Goal: Task Accomplishment & Management: Use online tool/utility

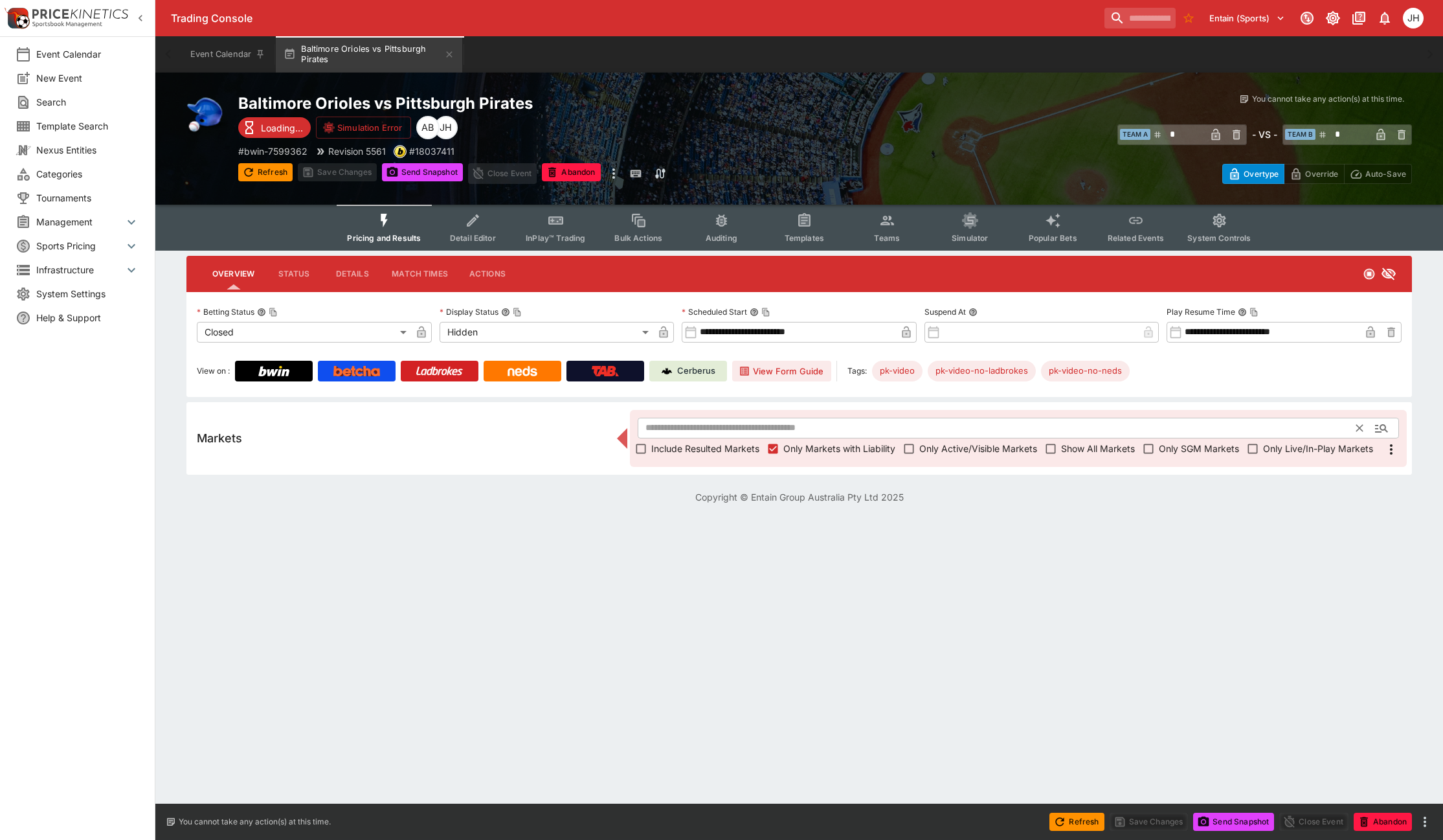
click at [754, 423] on input "text" at bounding box center [998, 428] width 719 height 21
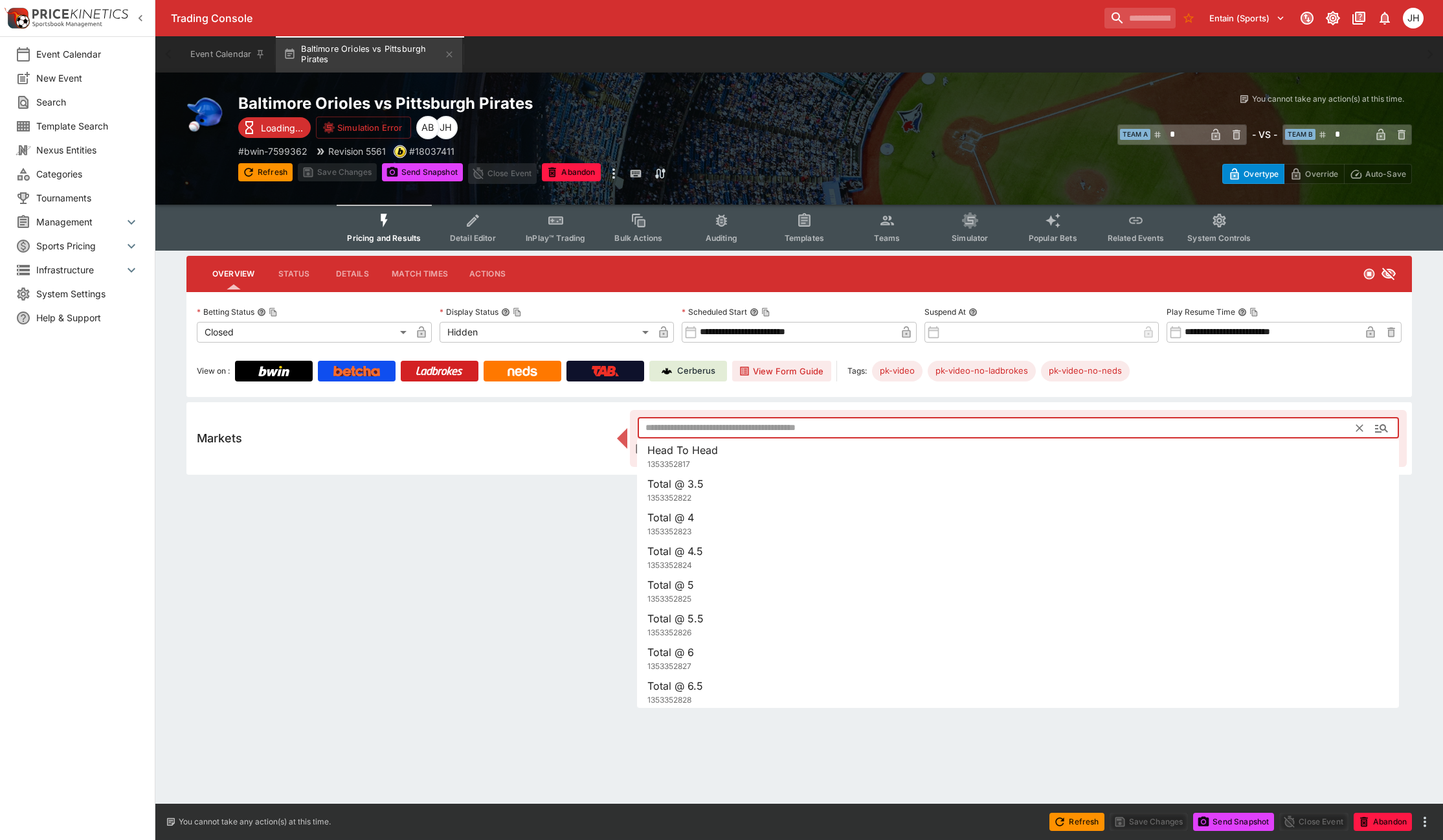
type input "*"
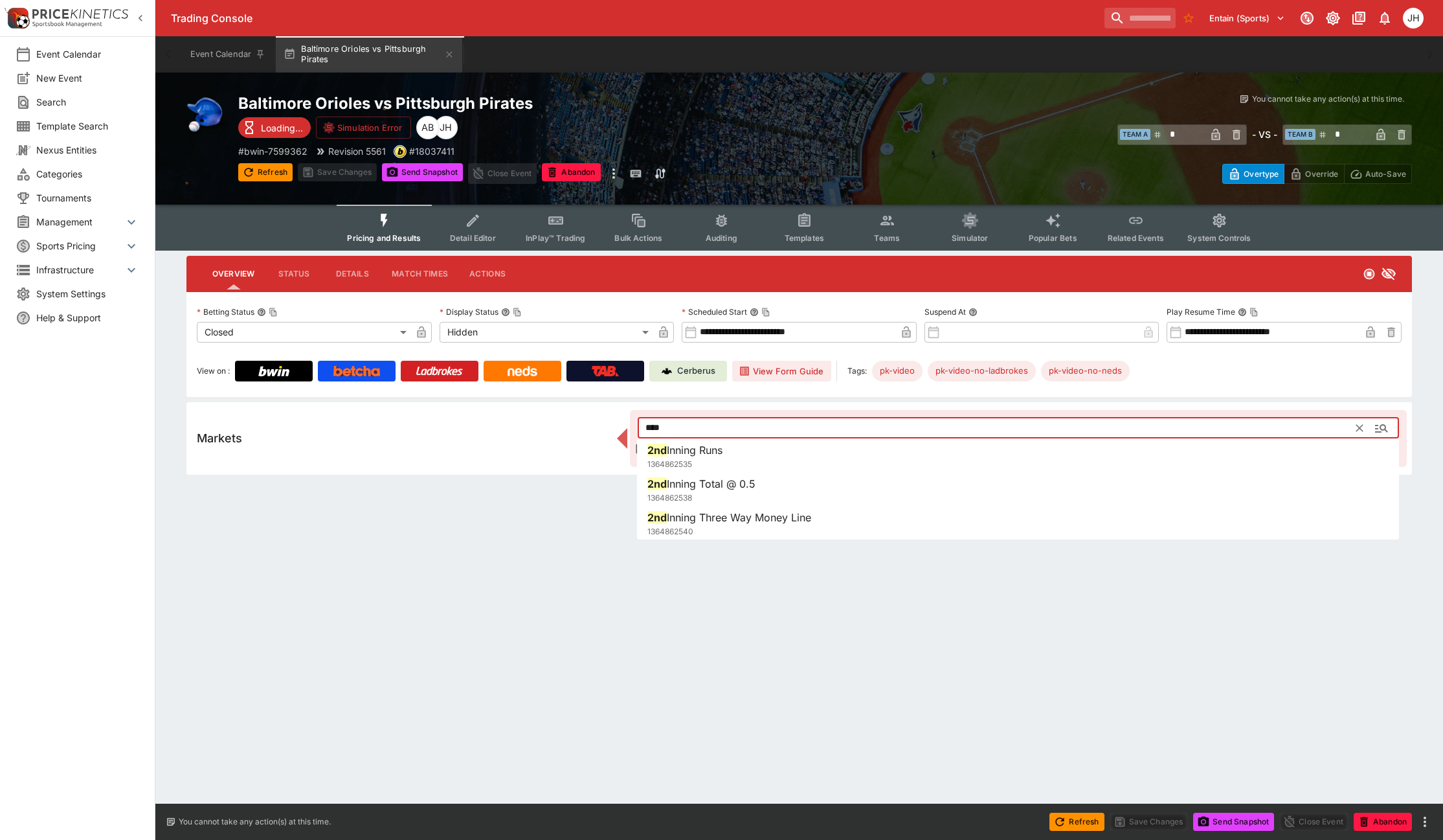
click at [736, 450] on li "2nd Inning Runs 1364862535" at bounding box center [1018, 456] width 762 height 37
type input "**********"
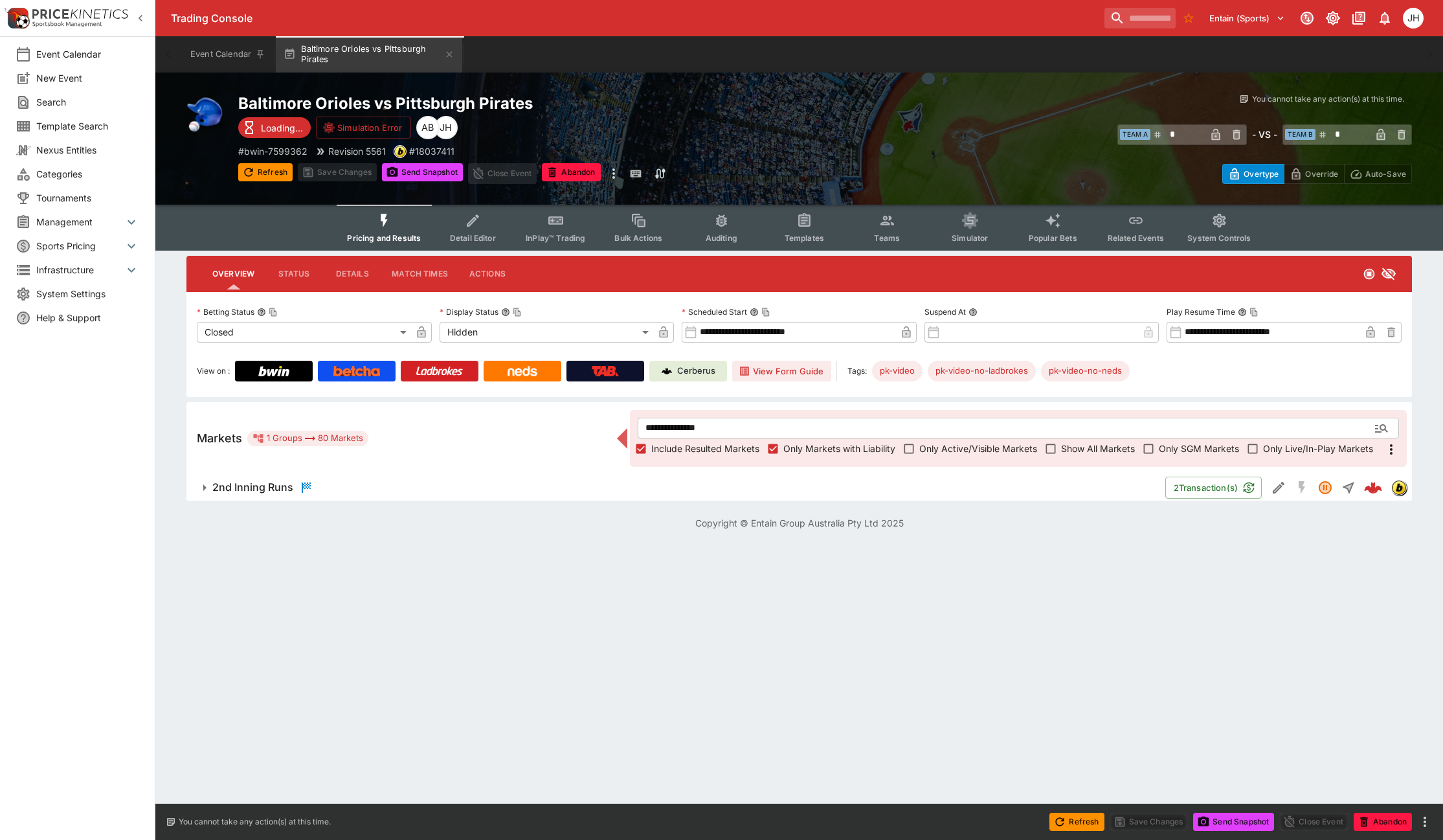
click at [481, 498] on button "2nd Inning Runs" at bounding box center [676, 487] width 979 height 26
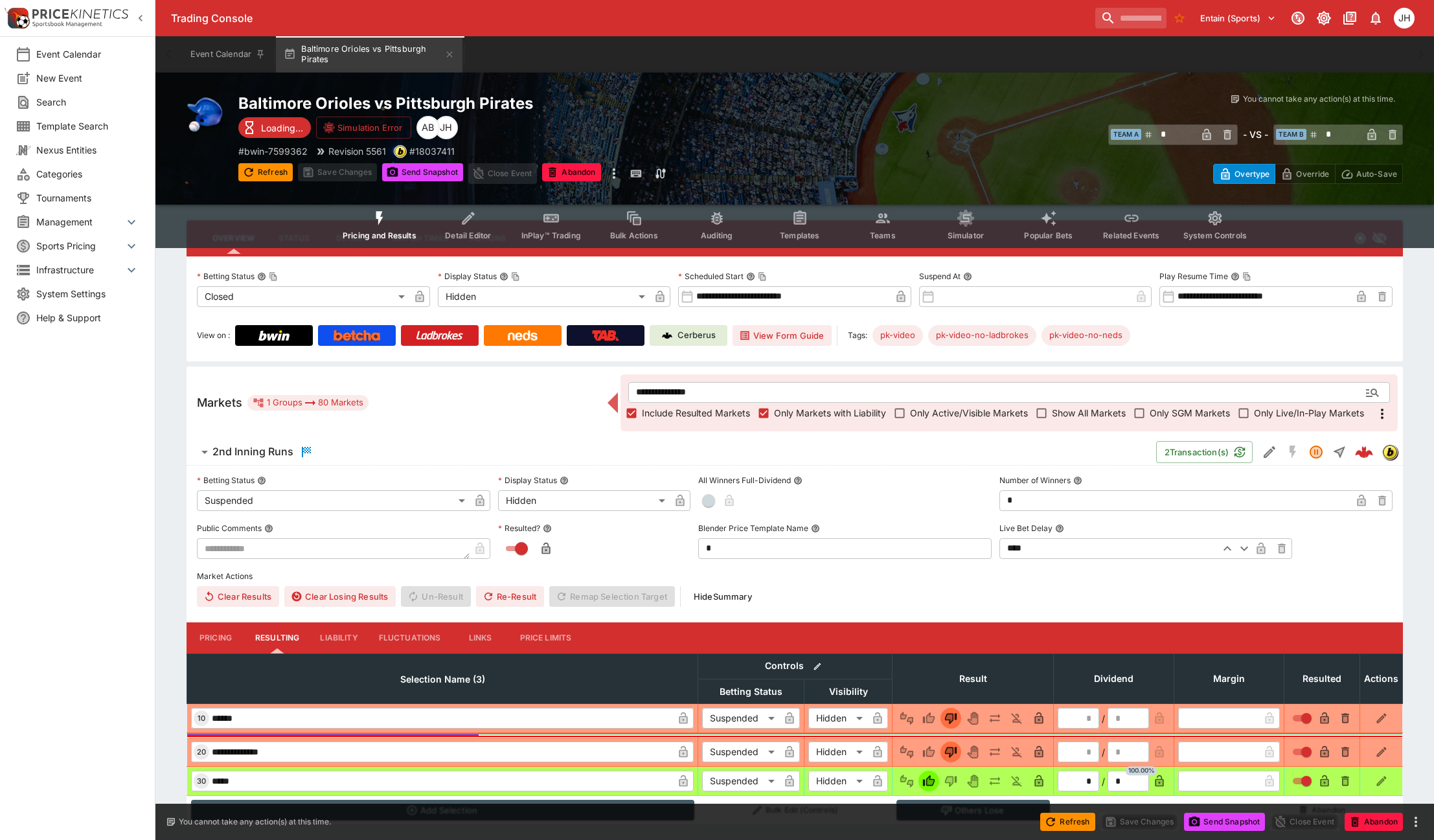
scroll to position [65, 0]
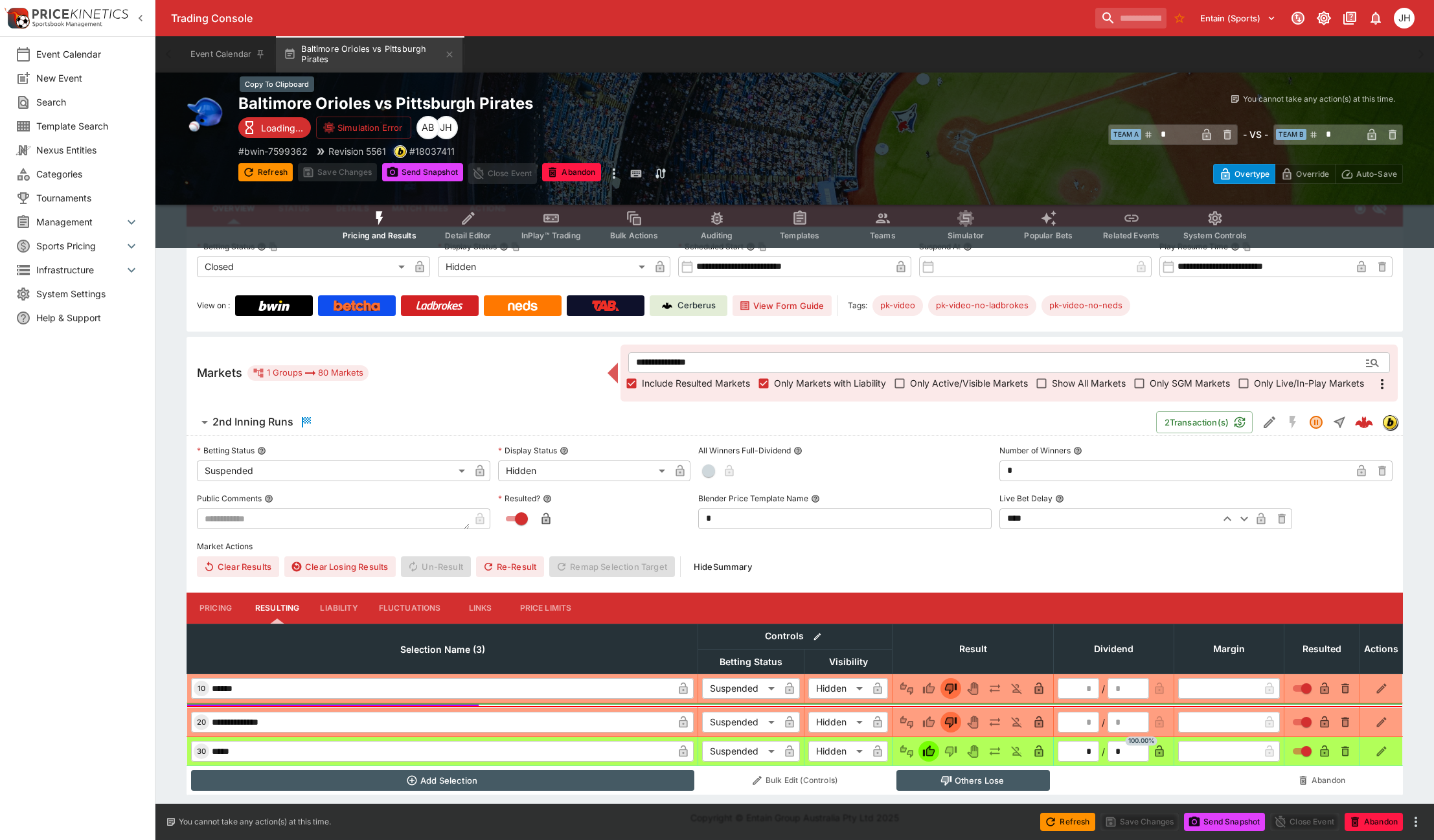
drag, startPoint x: 462, startPoint y: 101, endPoint x: 527, endPoint y: 104, distance: 65.1
click at [462, 101] on h2 "Baltimore Orioles vs Pittsburgh Pirates" at bounding box center [529, 103] width 583 height 20
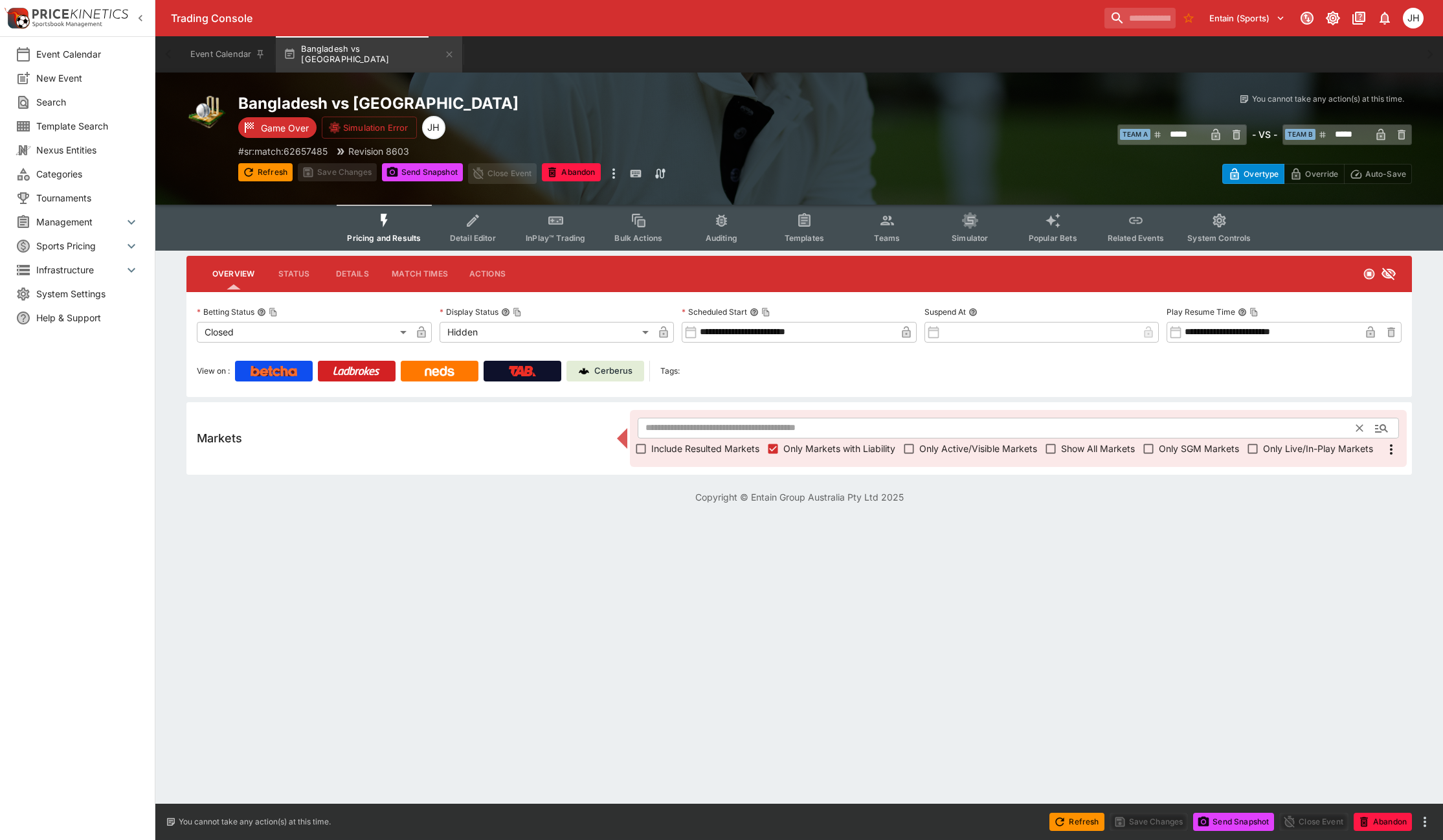
click at [661, 422] on input "text" at bounding box center [998, 428] width 719 height 21
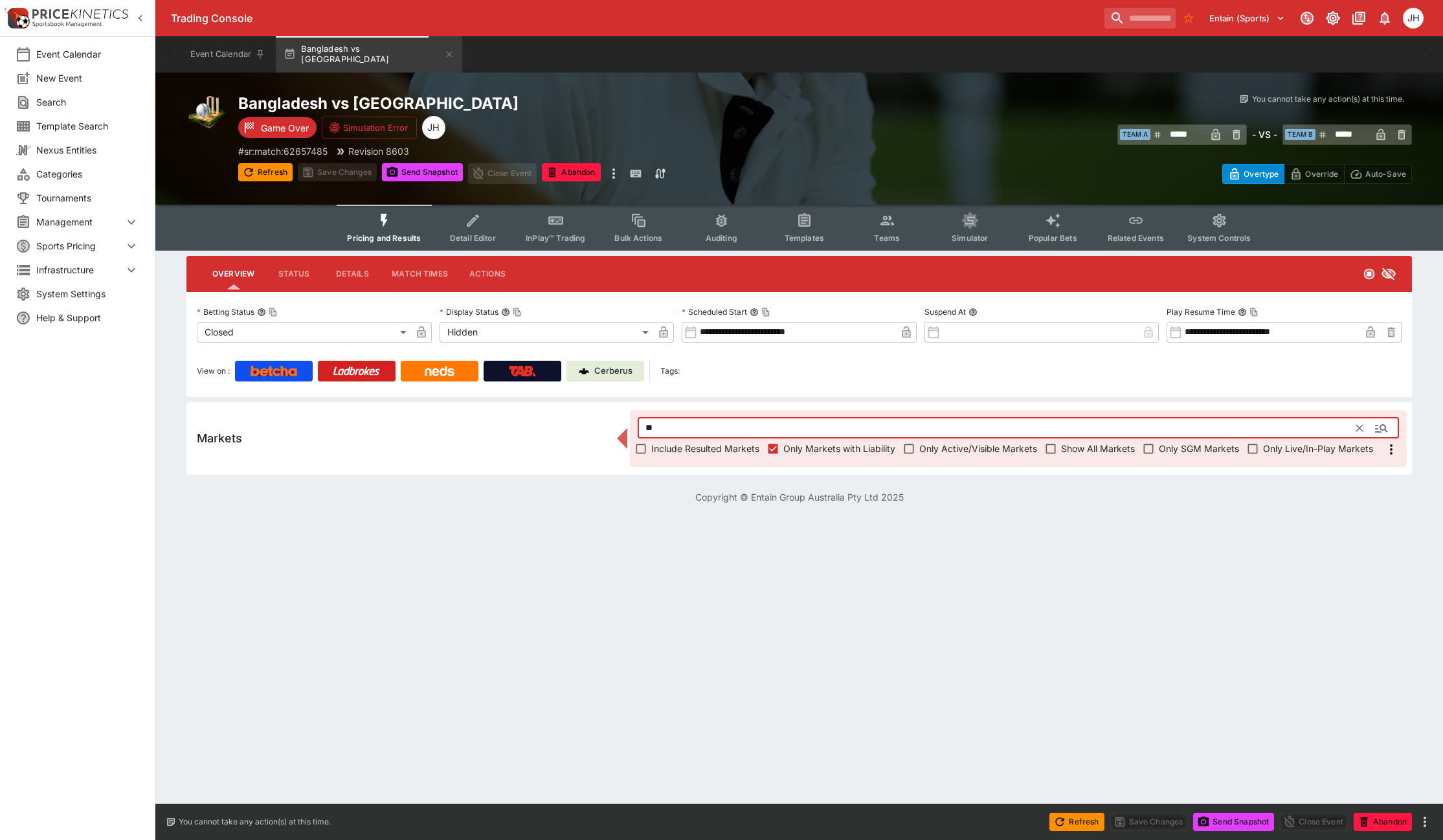
type input "*"
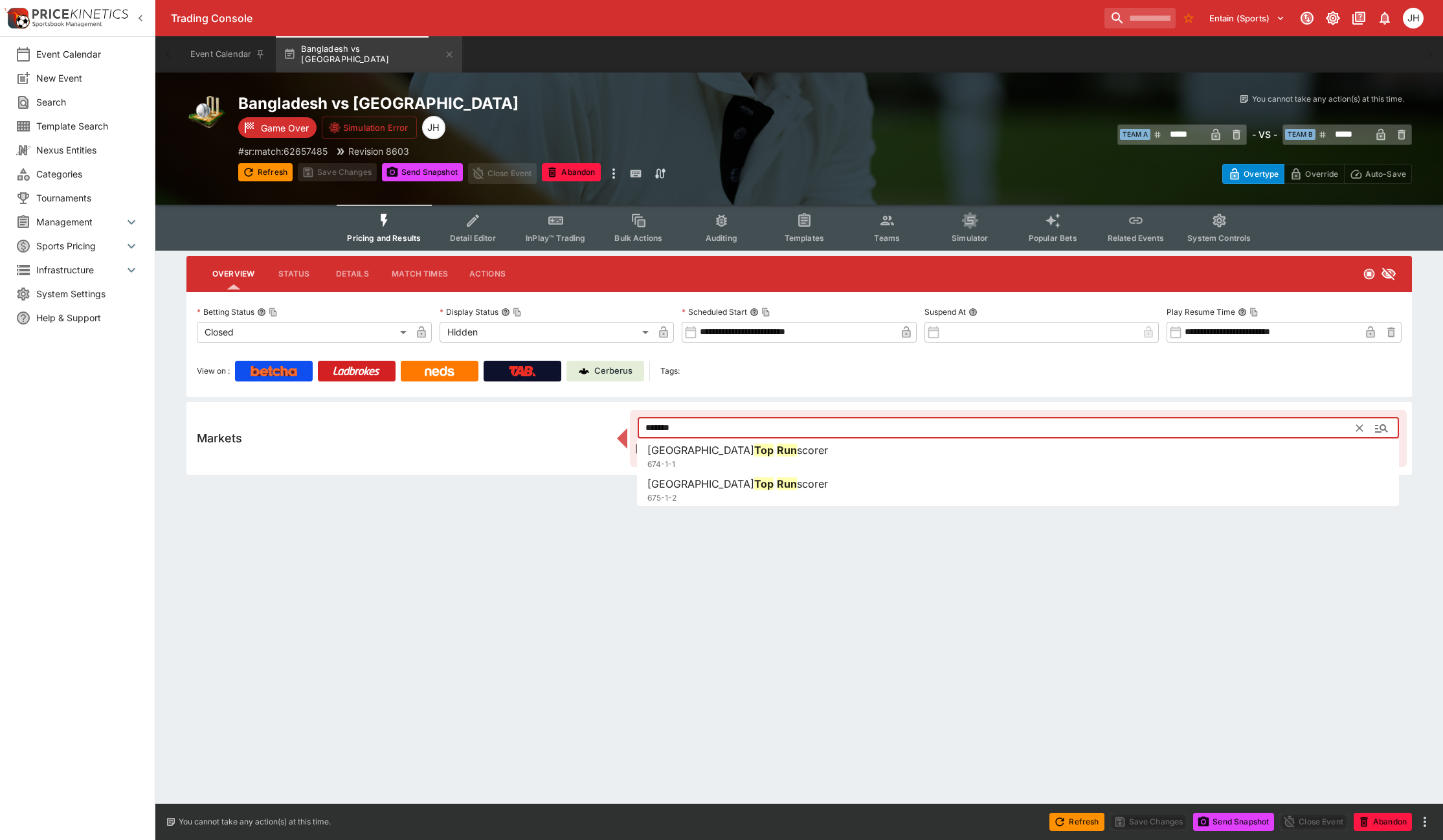
click at [670, 453] on span "Bangladesh" at bounding box center [701, 450] width 107 height 13
type input "**********"
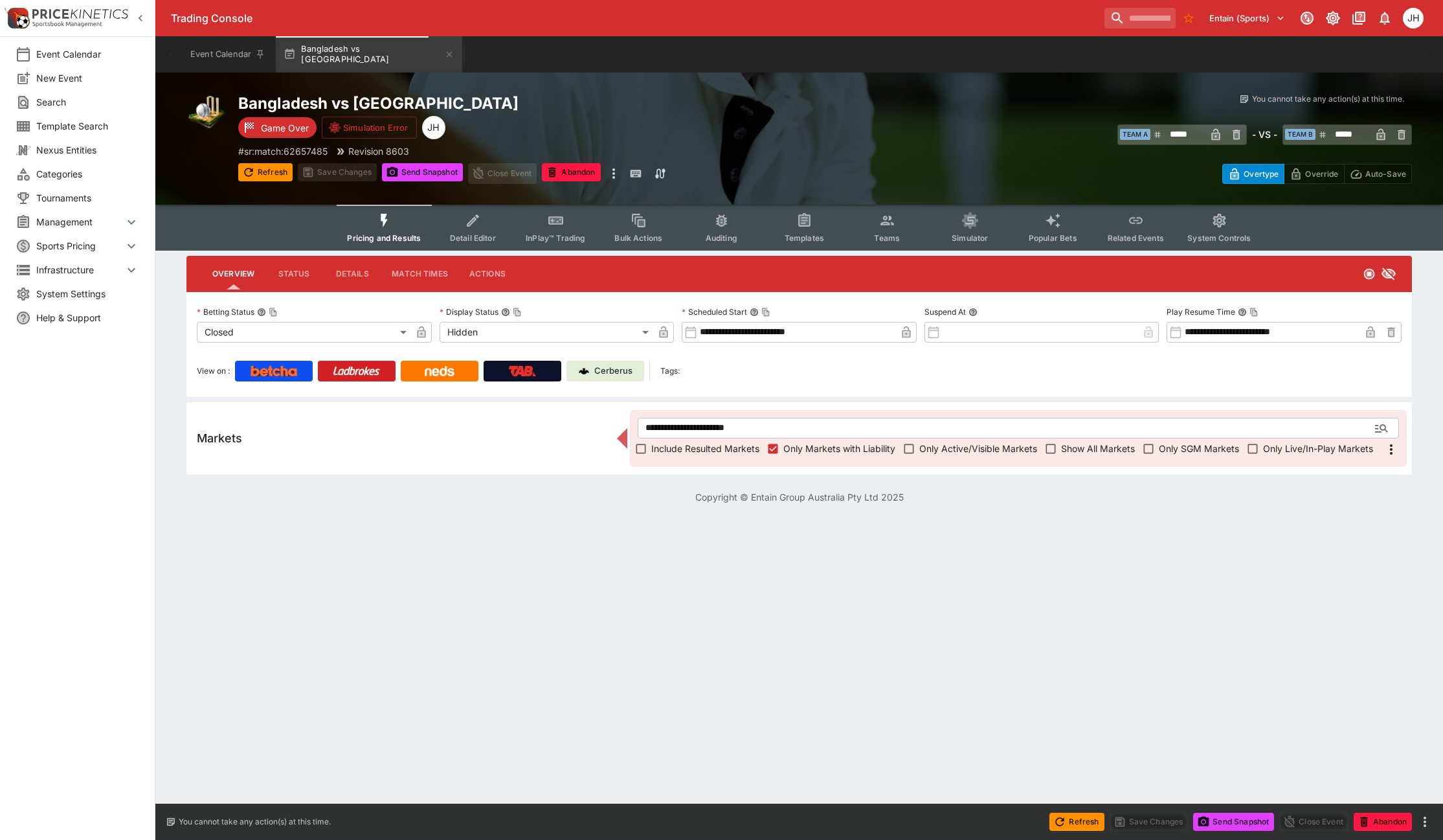
click at [628, 450] on div "**********" at bounding box center [799, 438] width 1225 height 73
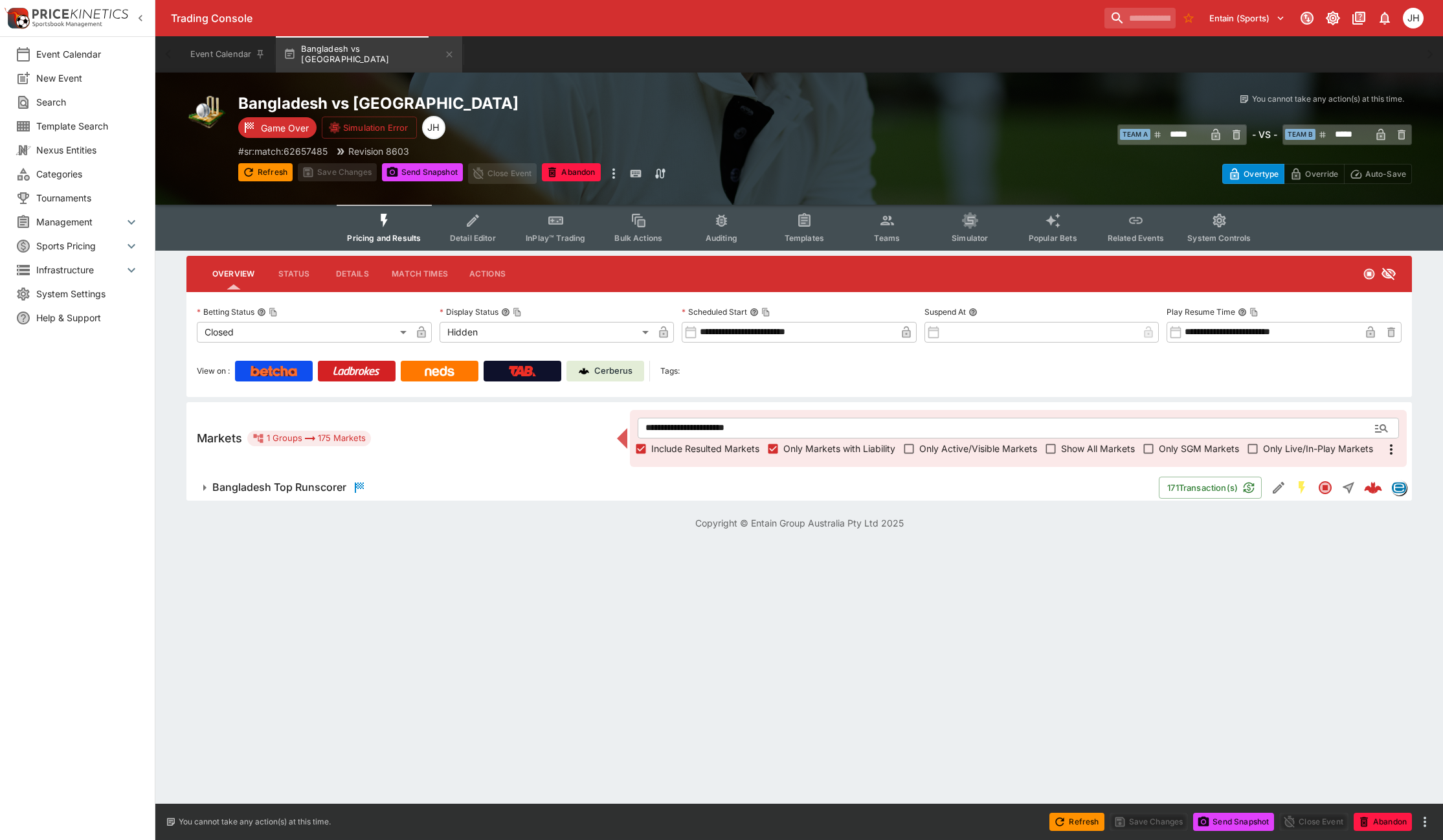
click at [379, 492] on span "Bangladesh Top Runscorer" at bounding box center [680, 487] width 936 height 15
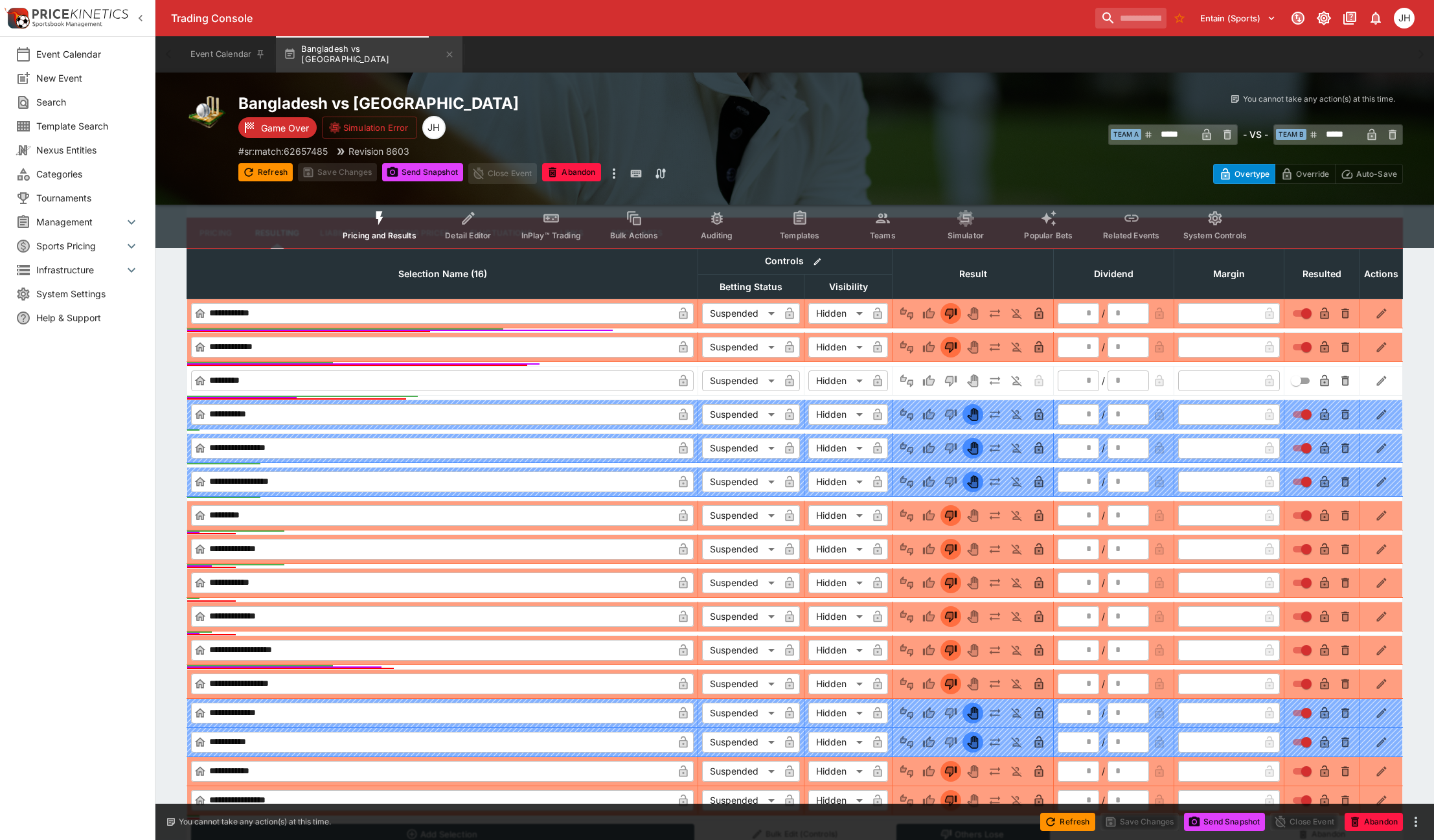
scroll to position [518, 0]
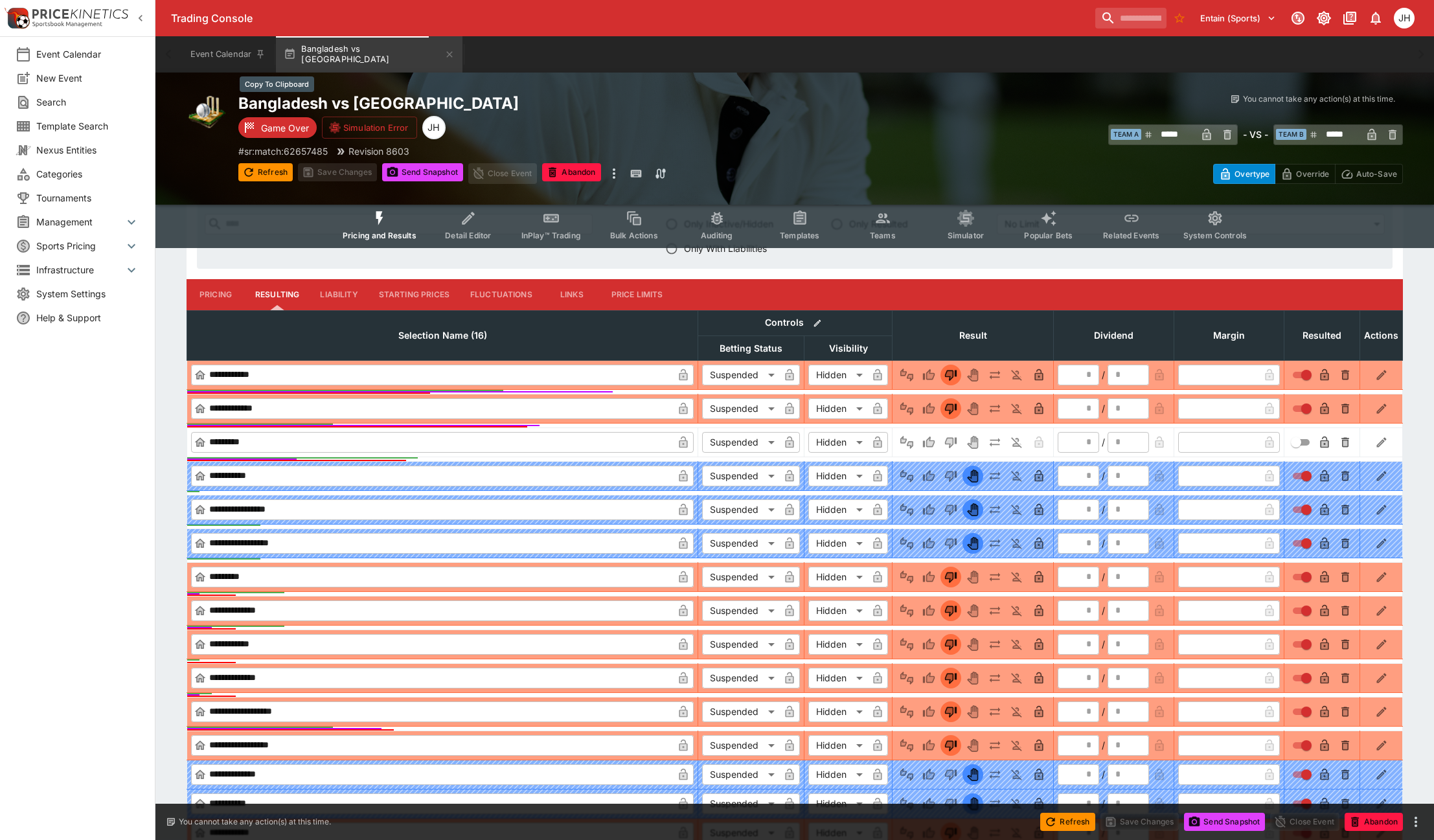
click at [368, 107] on h2 "Bangladesh vs Hong Kong" at bounding box center [529, 103] width 583 height 20
click at [928, 438] on icon "Win" at bounding box center [929, 442] width 13 height 13
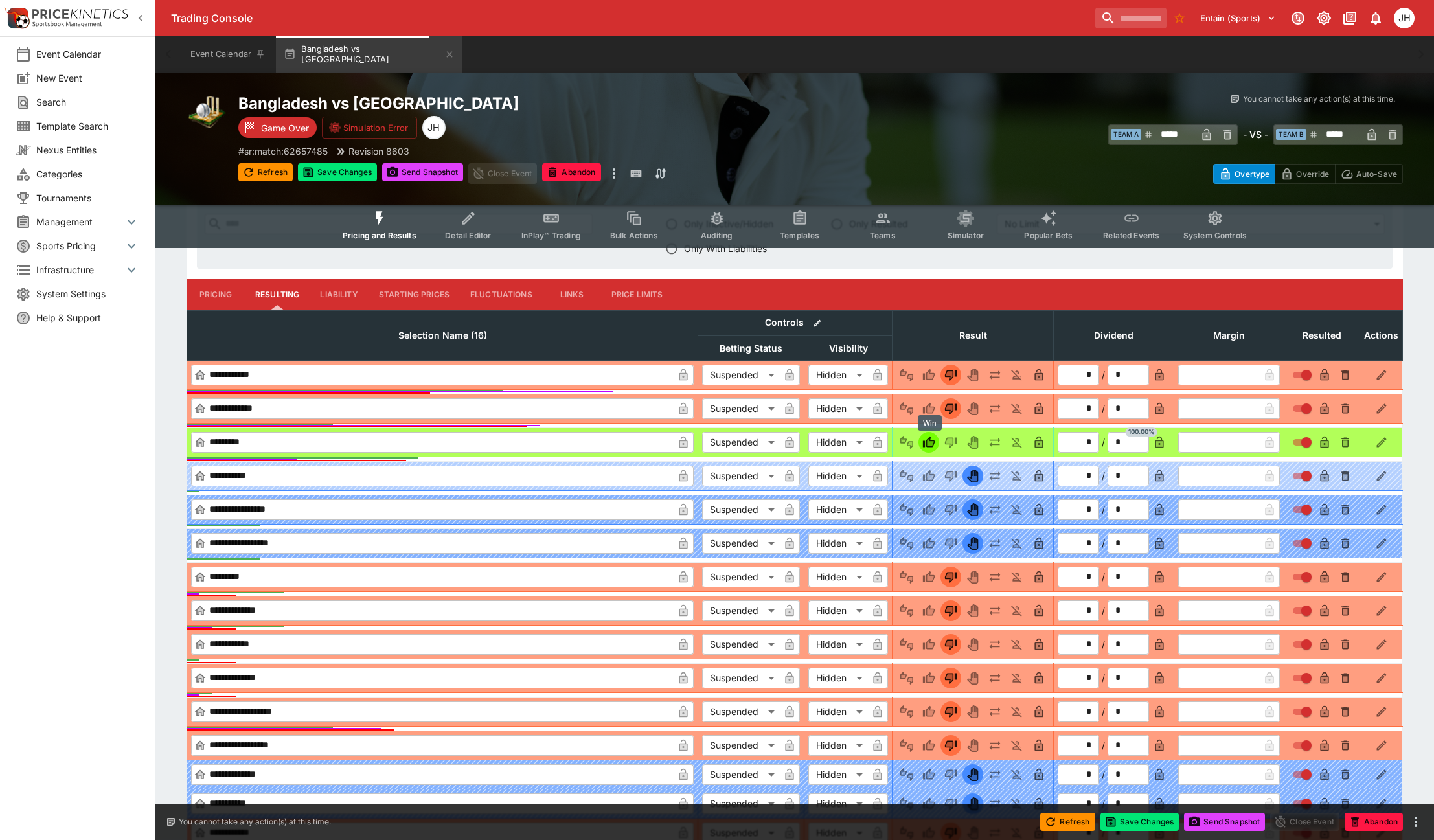
type input "*"
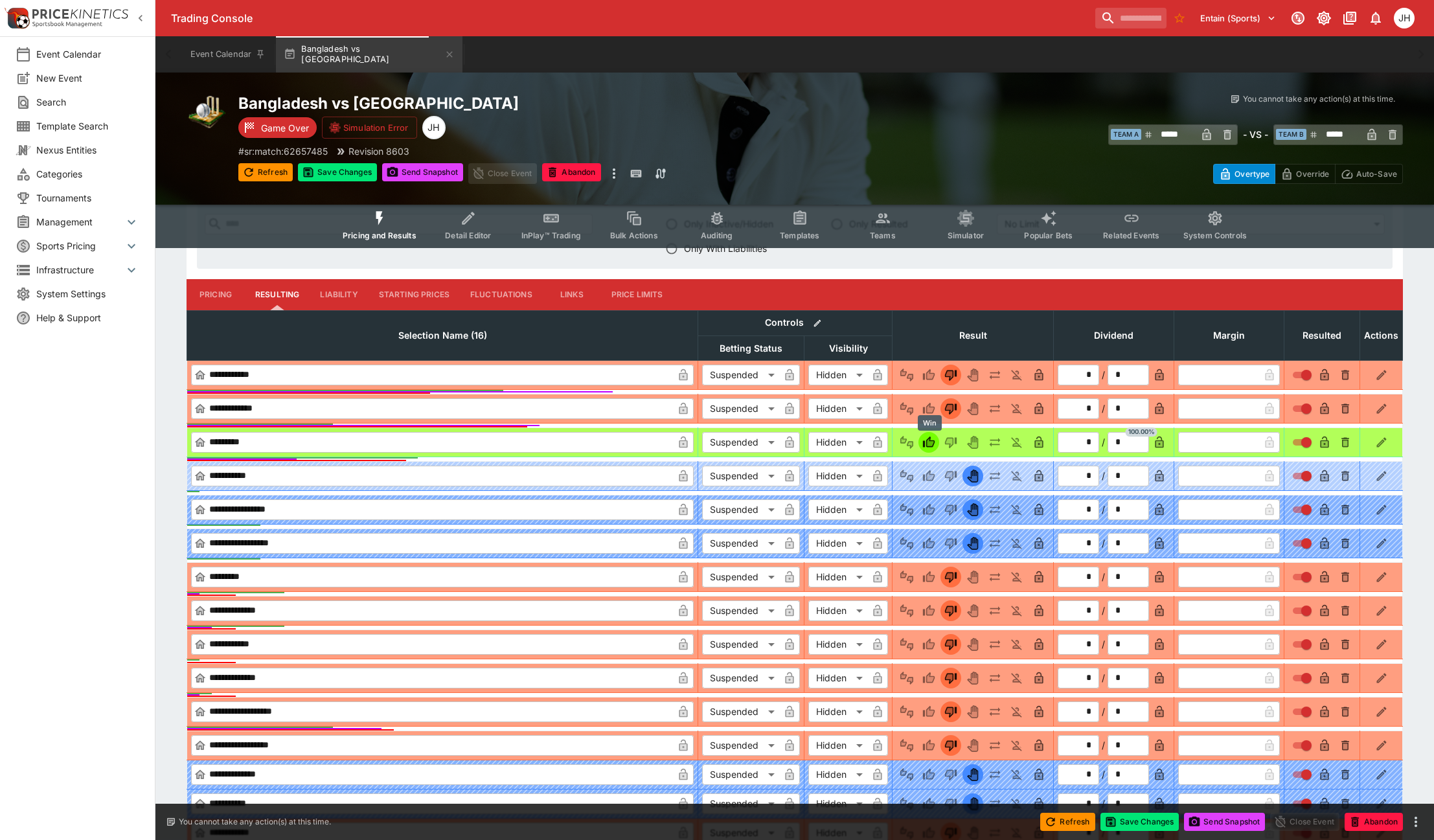
type input "*"
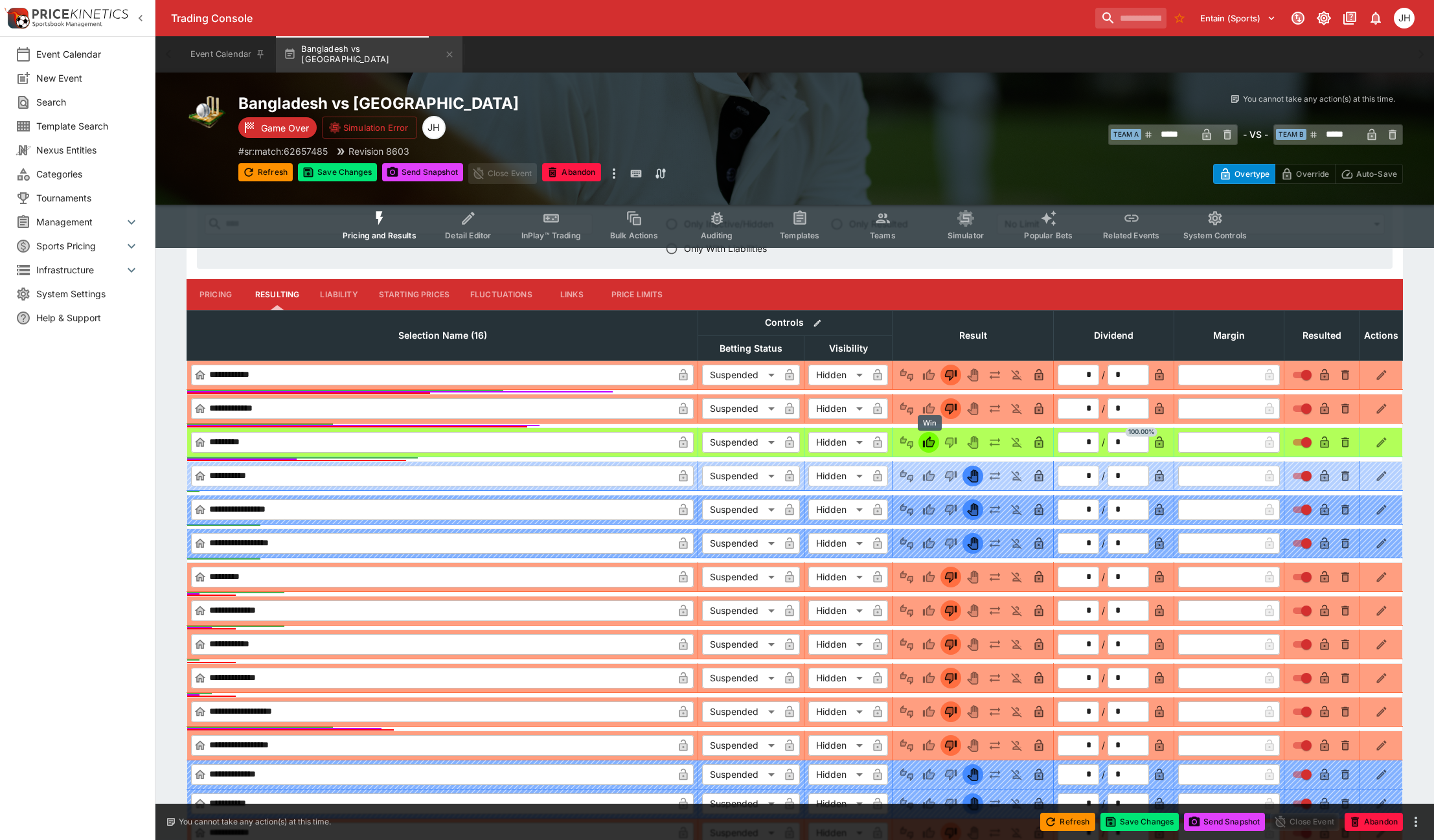
type input "*"
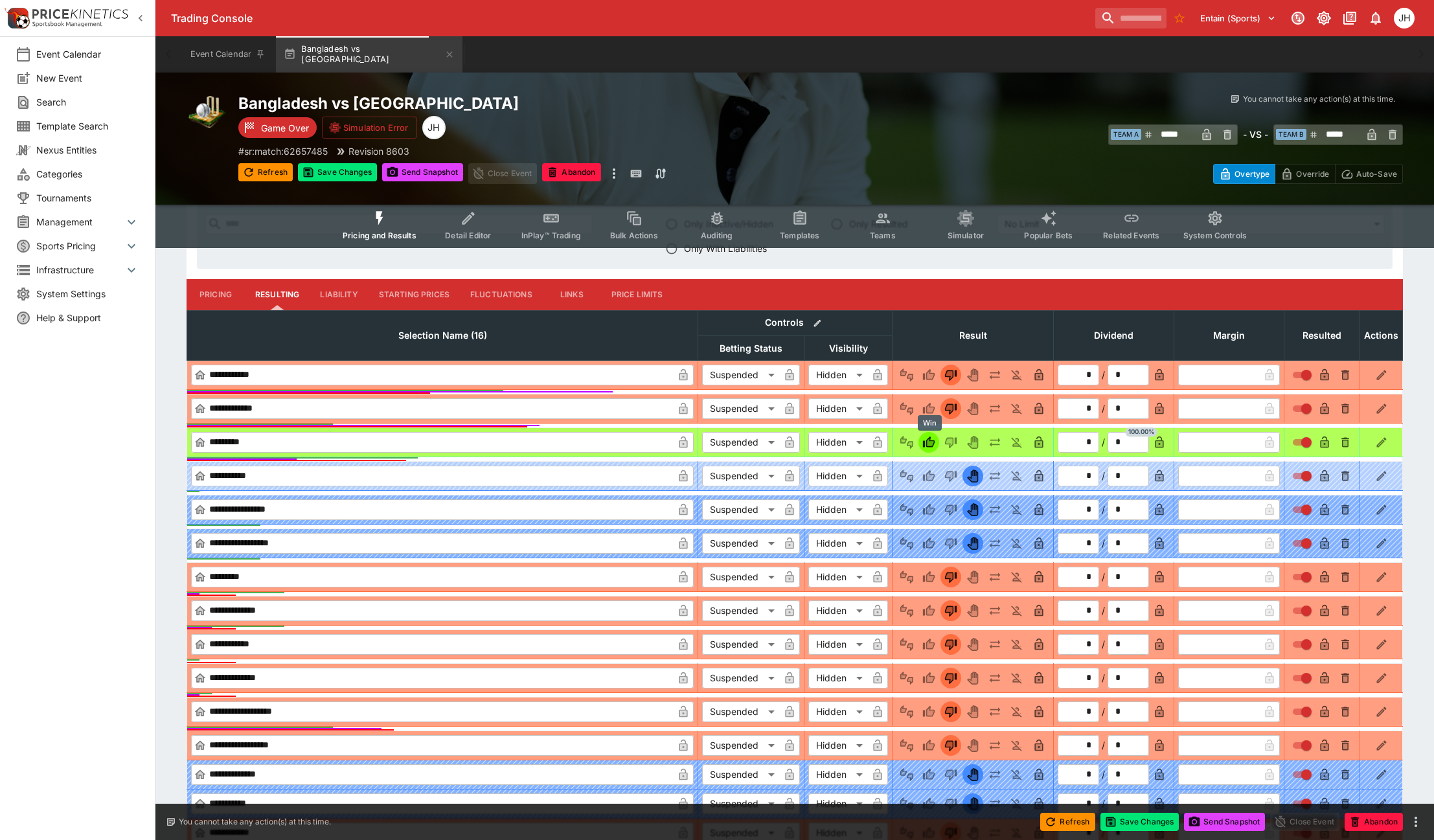
type input "*"
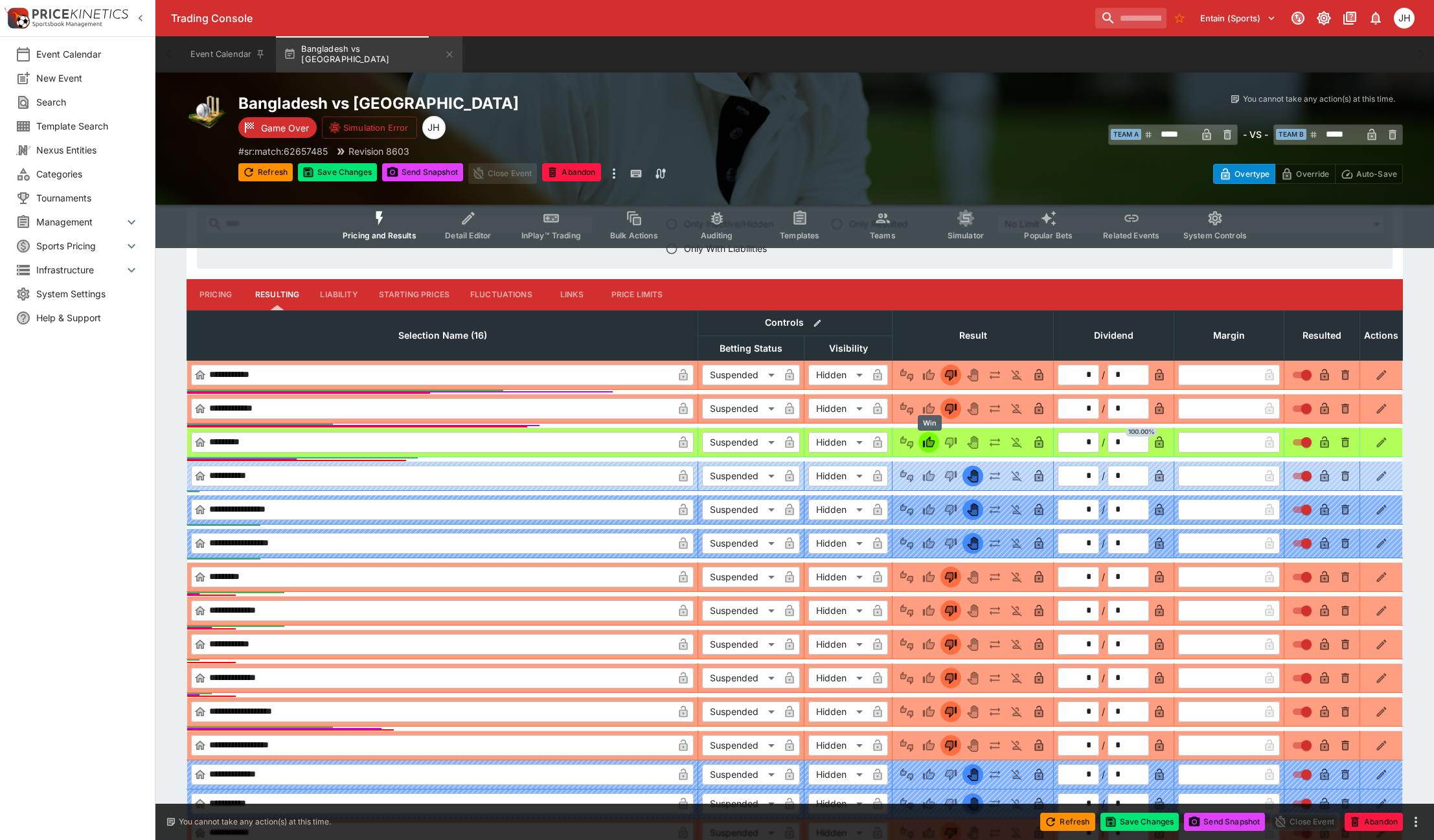
type input "*"
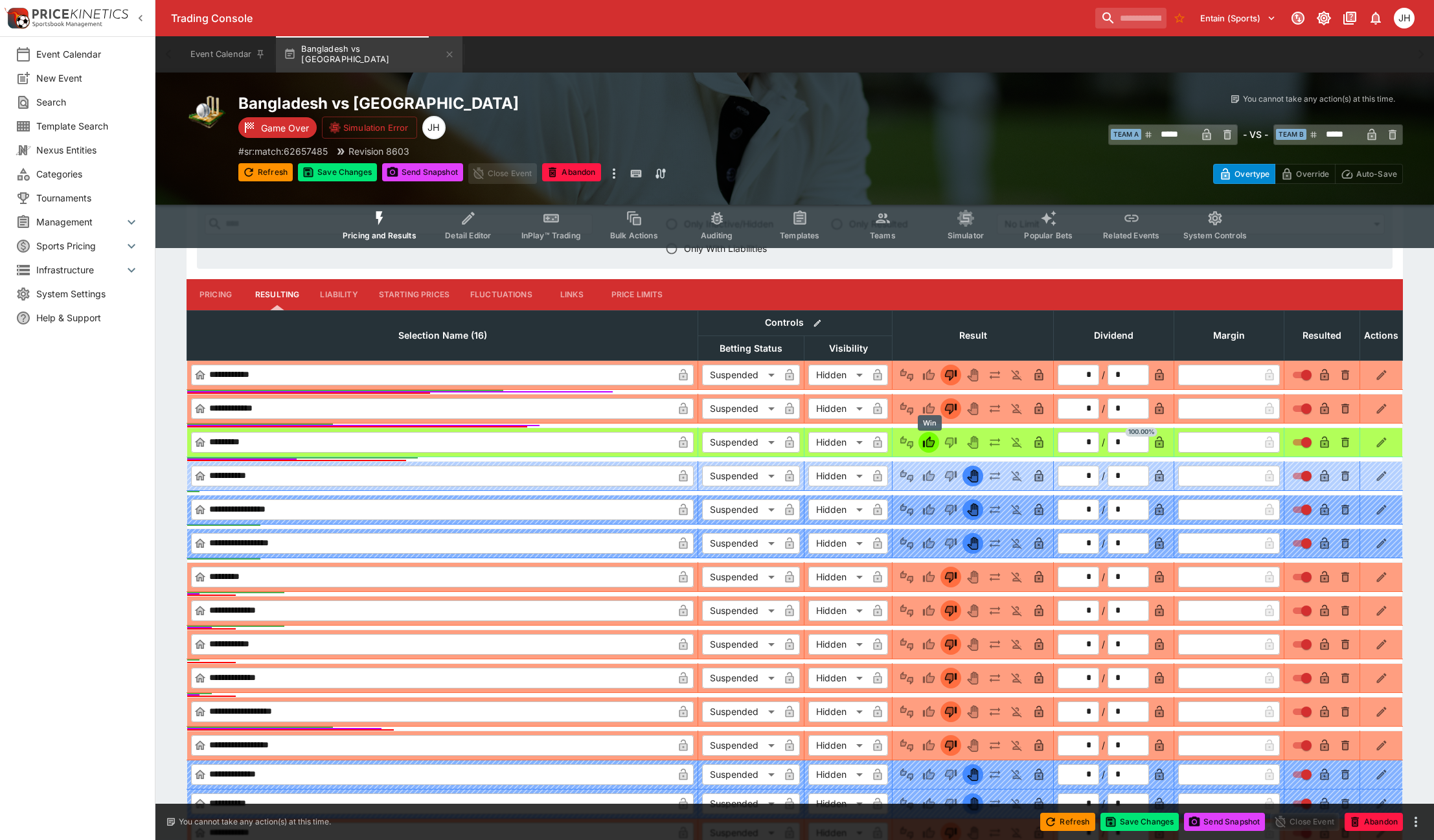
type input "*"
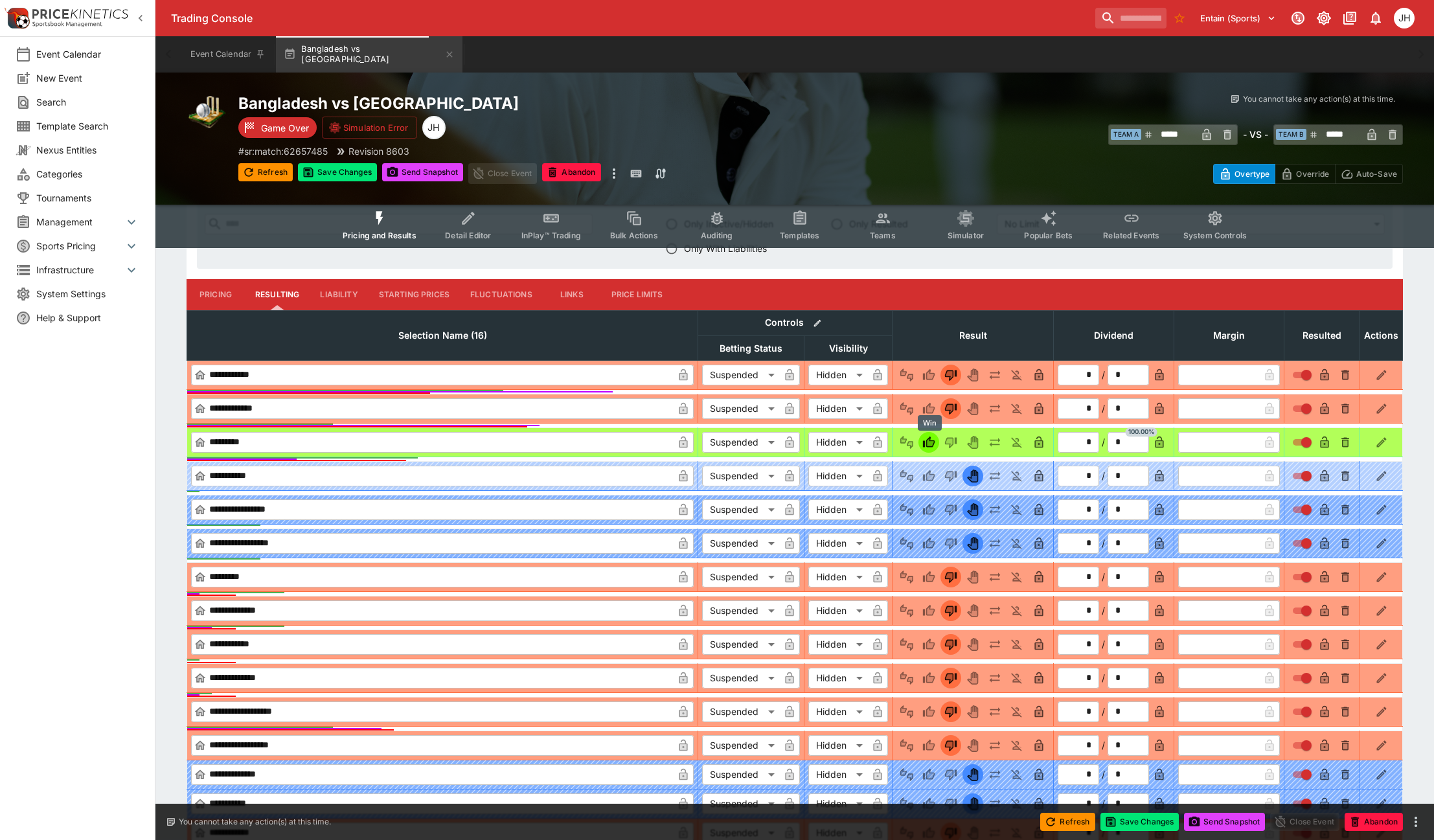
type input "*"
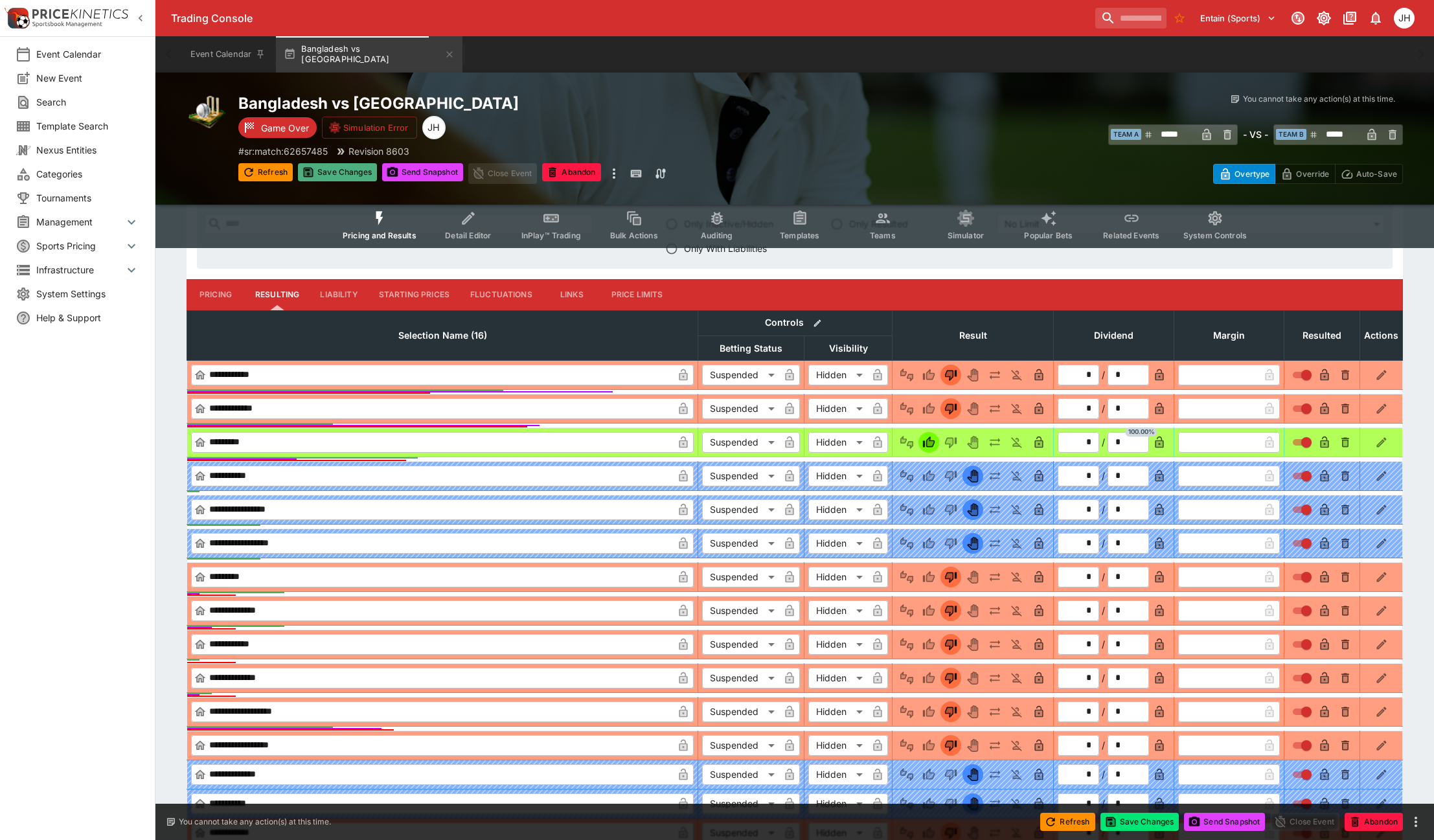
click at [356, 167] on button "Save Changes" at bounding box center [338, 172] width 79 height 18
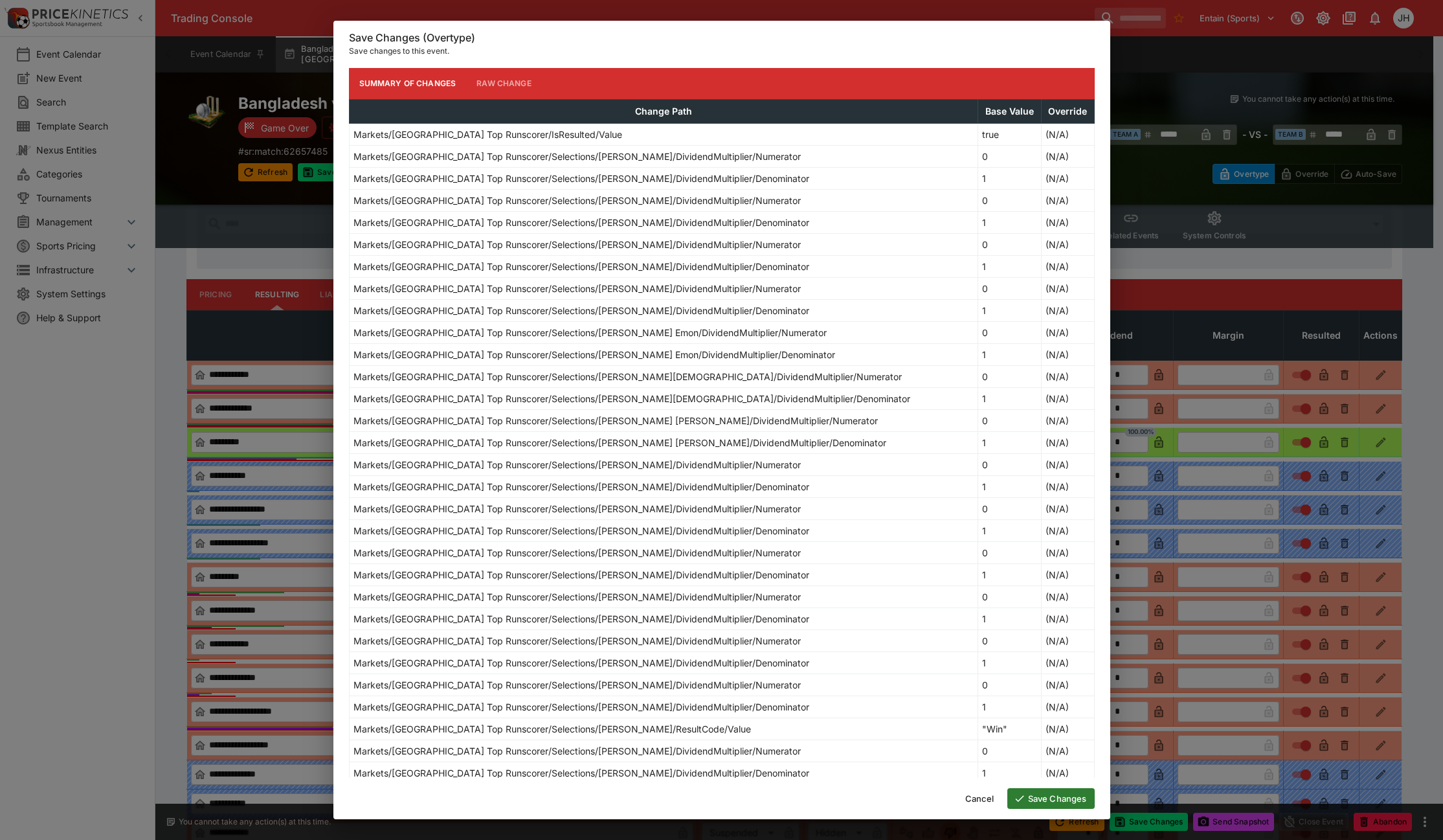
click at [1048, 801] on button "Save Changes" at bounding box center [1051, 798] width 87 height 21
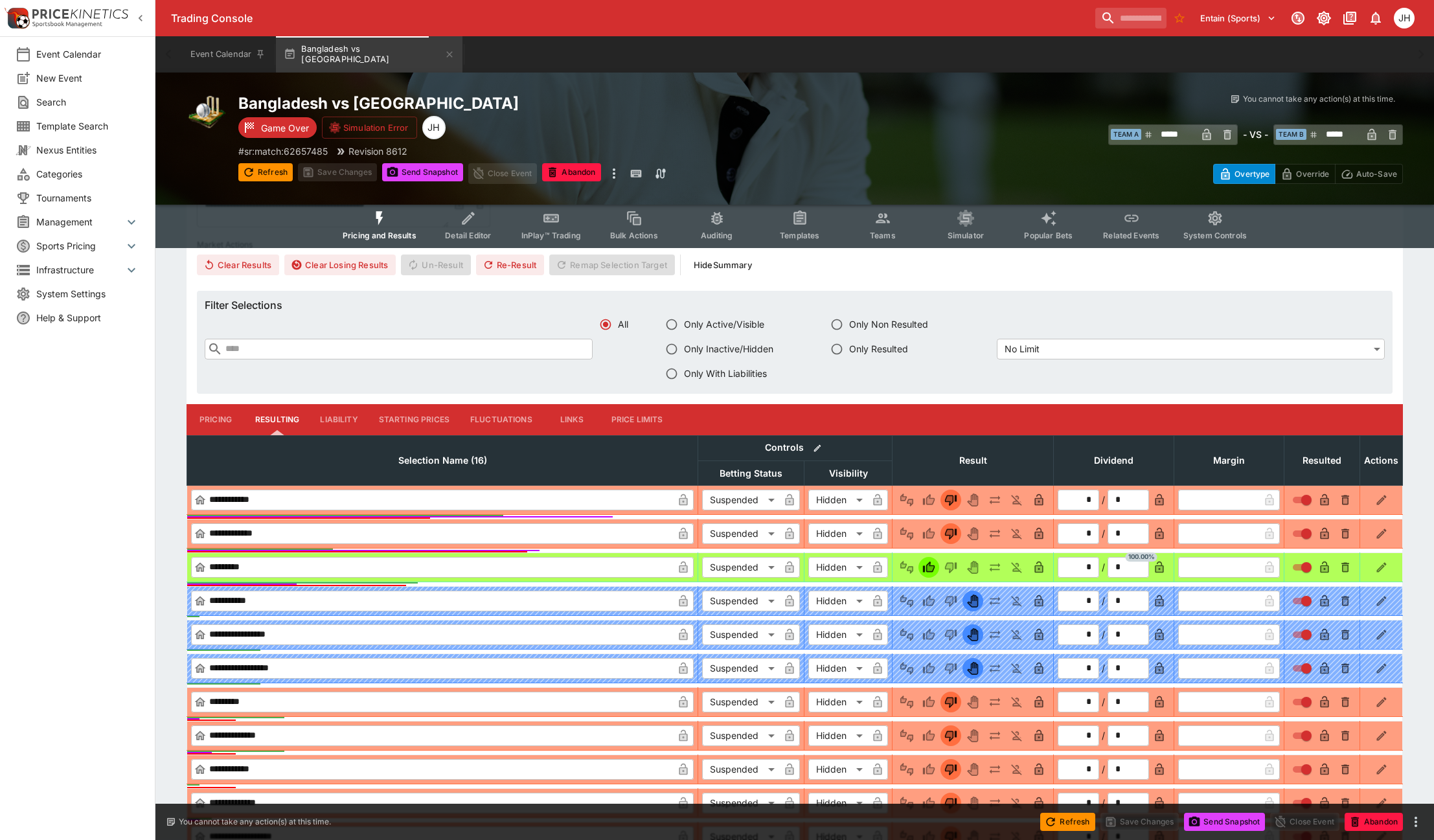
scroll to position [388, 0]
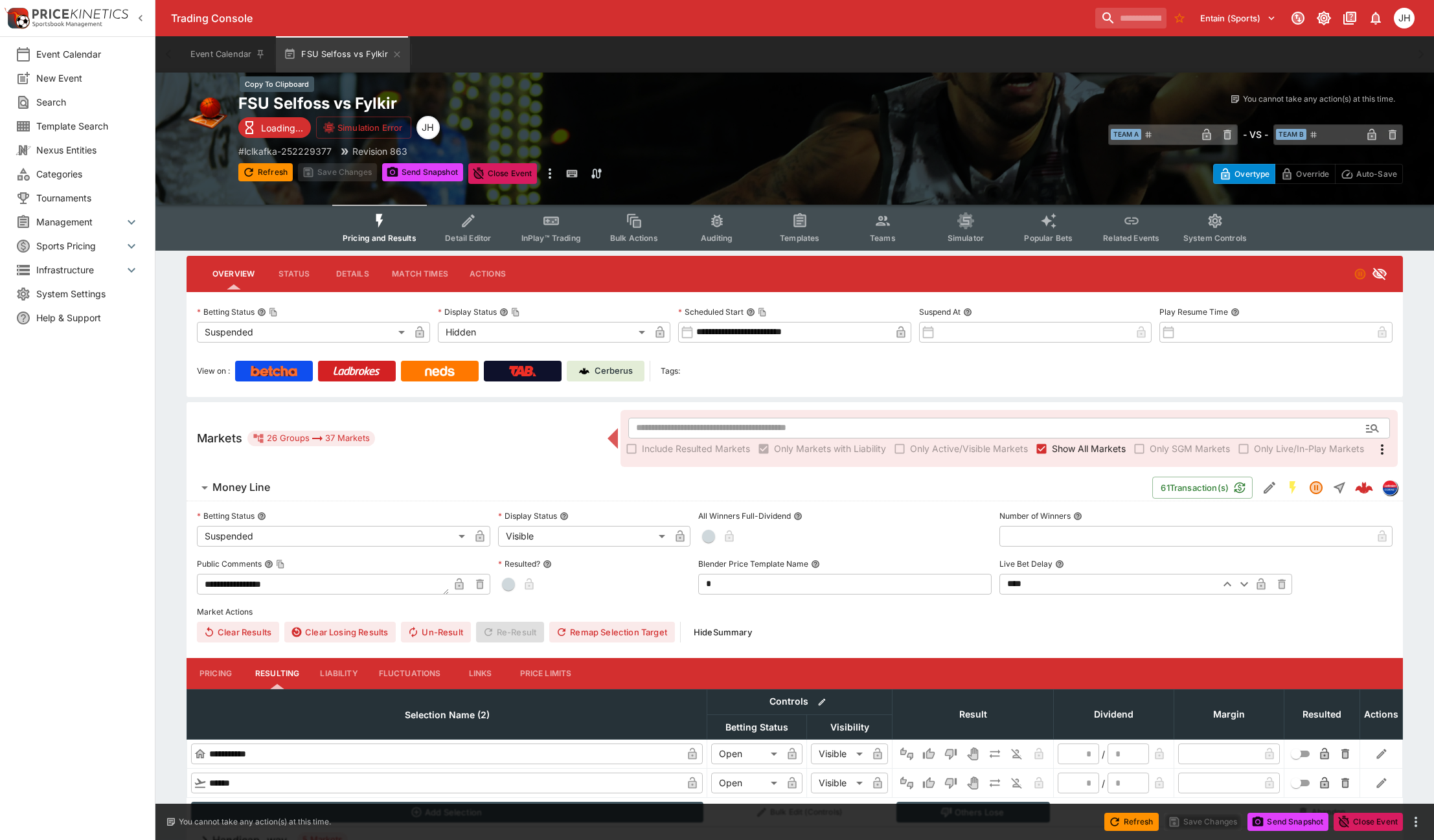
click at [361, 94] on h2 "FSU Selfoss vs Fylkir" at bounding box center [529, 103] width 583 height 20
click at [341, 369] on img at bounding box center [356, 371] width 48 height 10
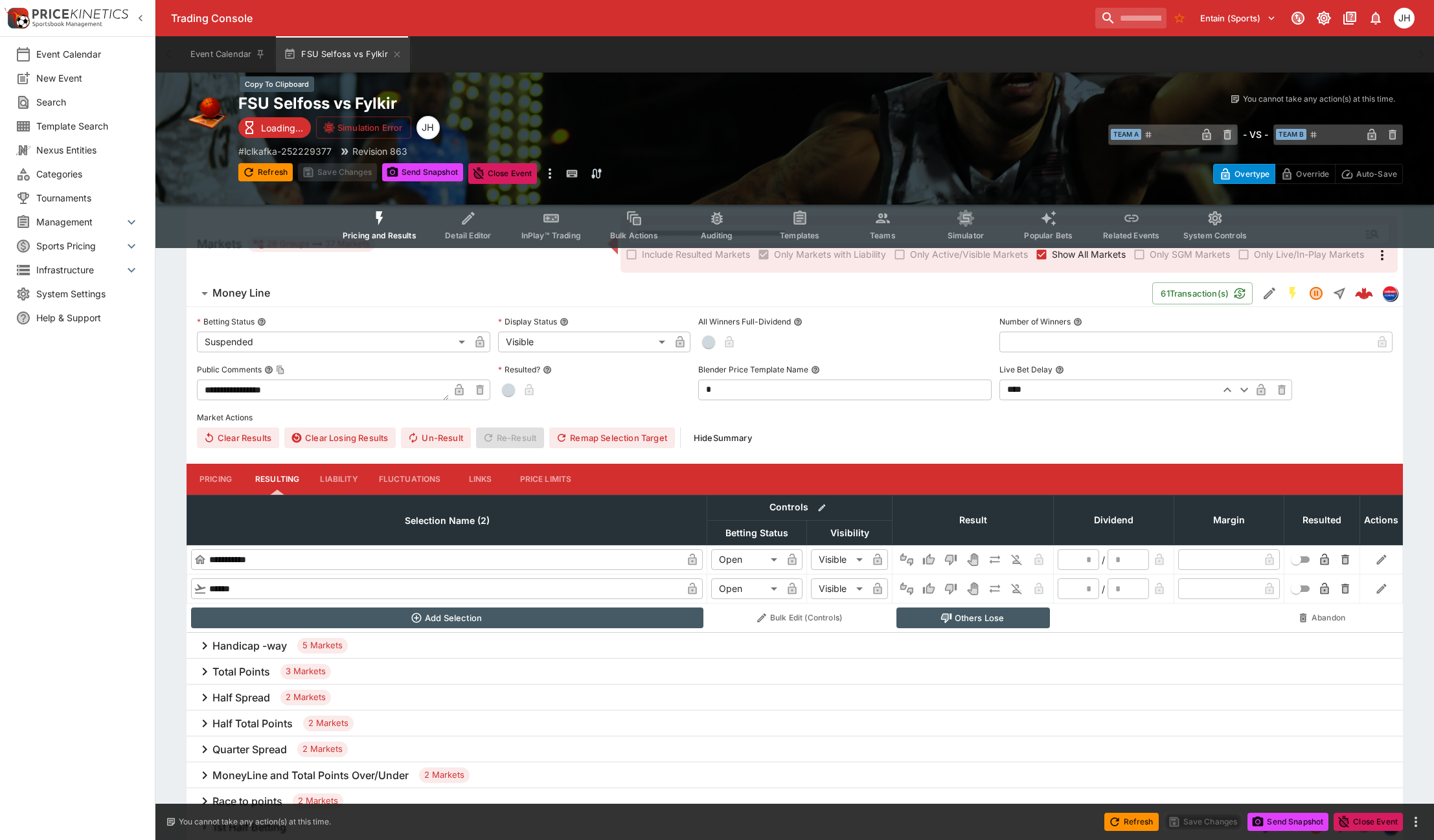
click at [333, 108] on h2 "FSU Selfoss vs Fylkir" at bounding box center [529, 103] width 583 height 20
click at [282, 152] on p "# lclkafka-252229377" at bounding box center [284, 151] width 93 height 14
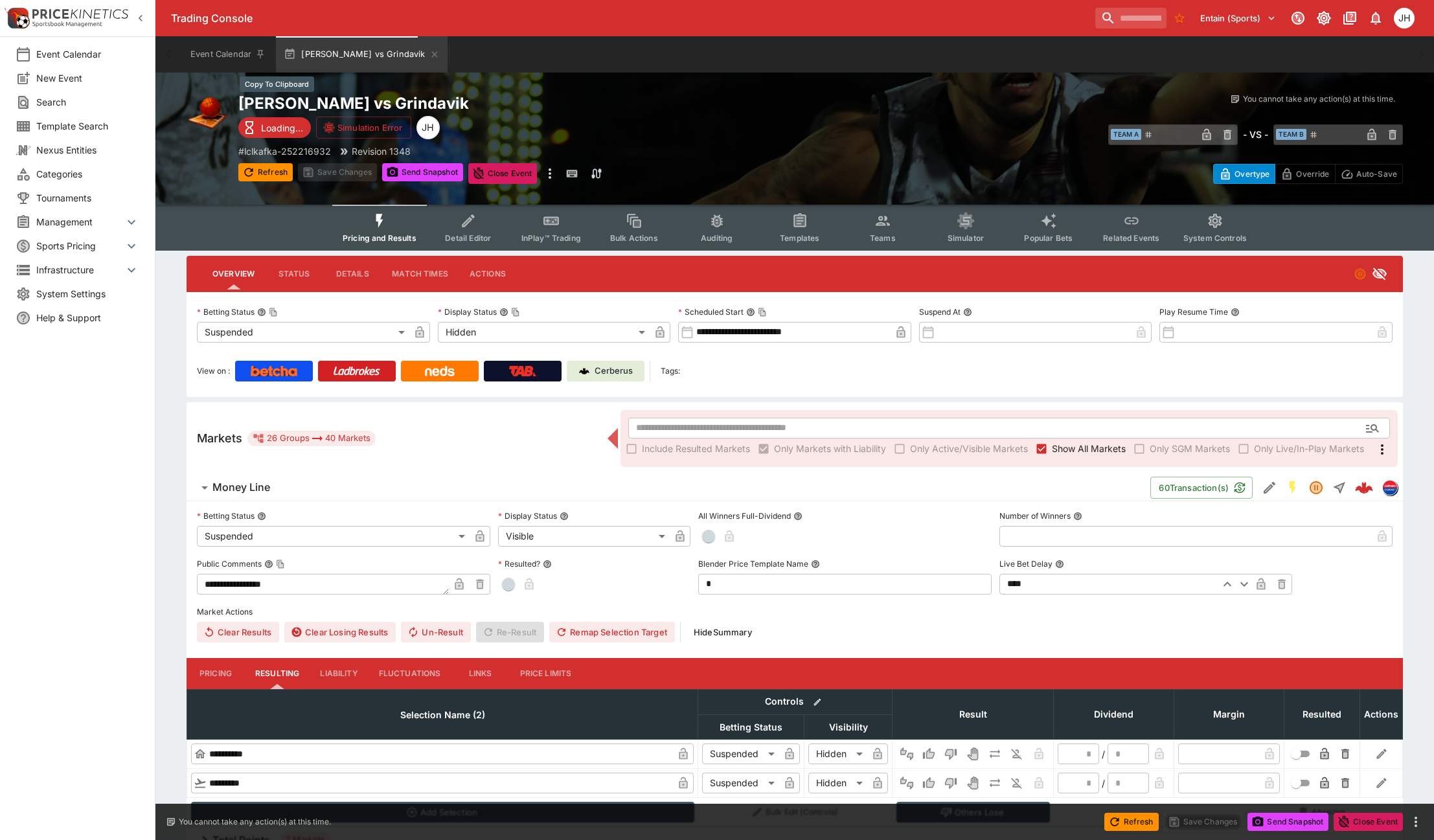
click at [381, 106] on h2 "Thor Thorl vs Grindavik" at bounding box center [529, 103] width 583 height 20
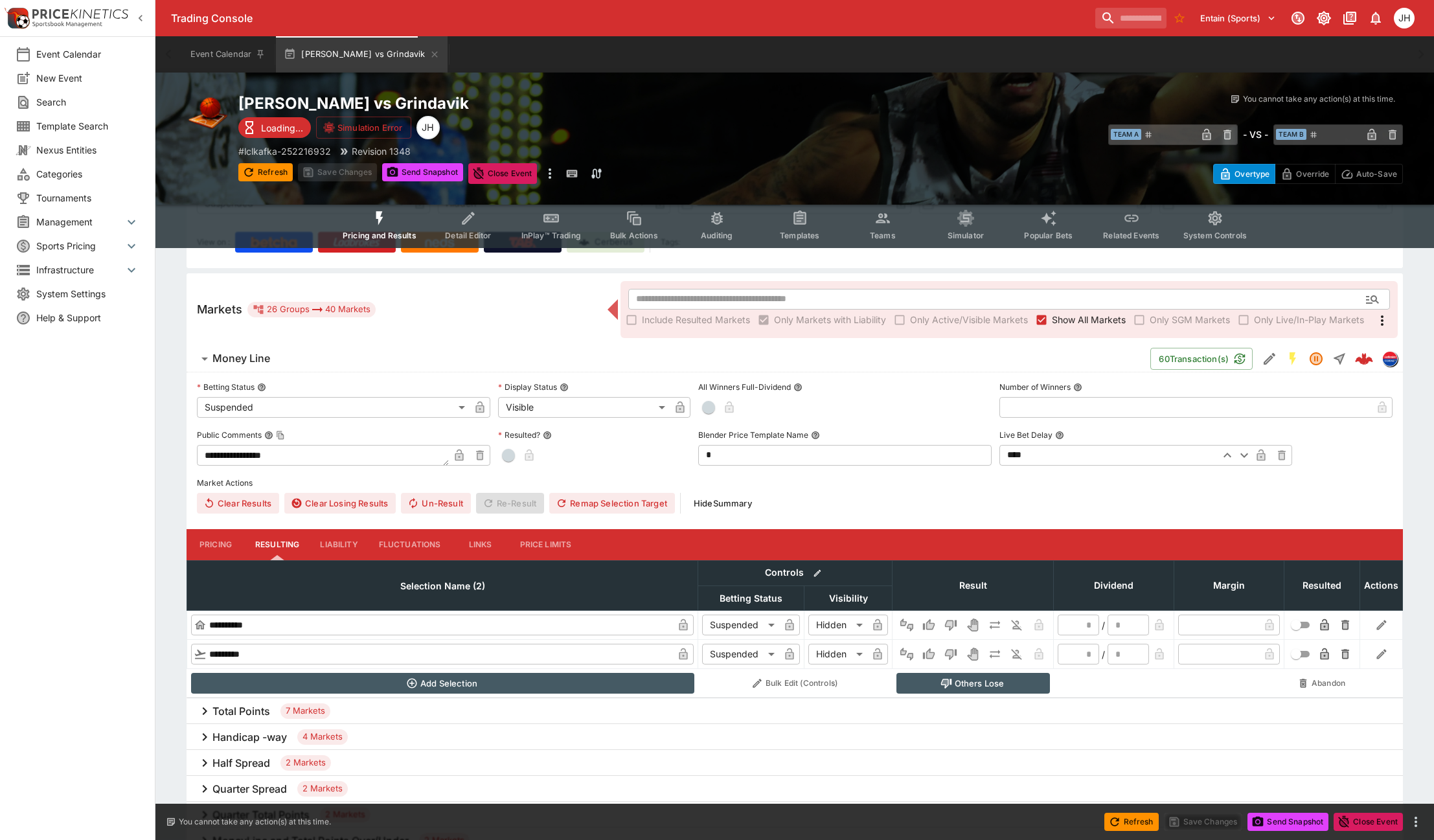
scroll to position [130, 0]
click at [931, 622] on icon "Win" at bounding box center [929, 624] width 13 height 13
type input "*"
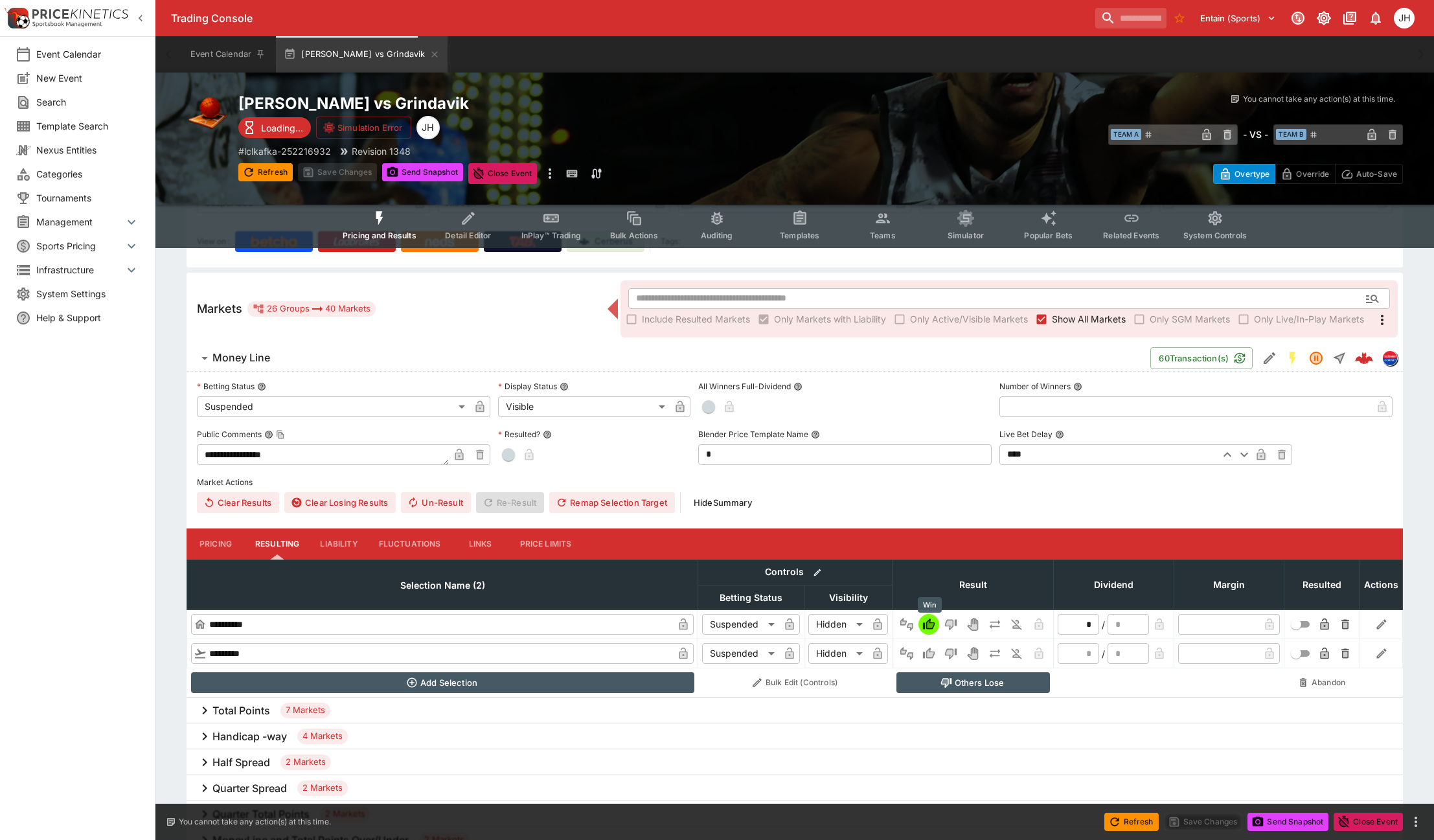
type input "*"
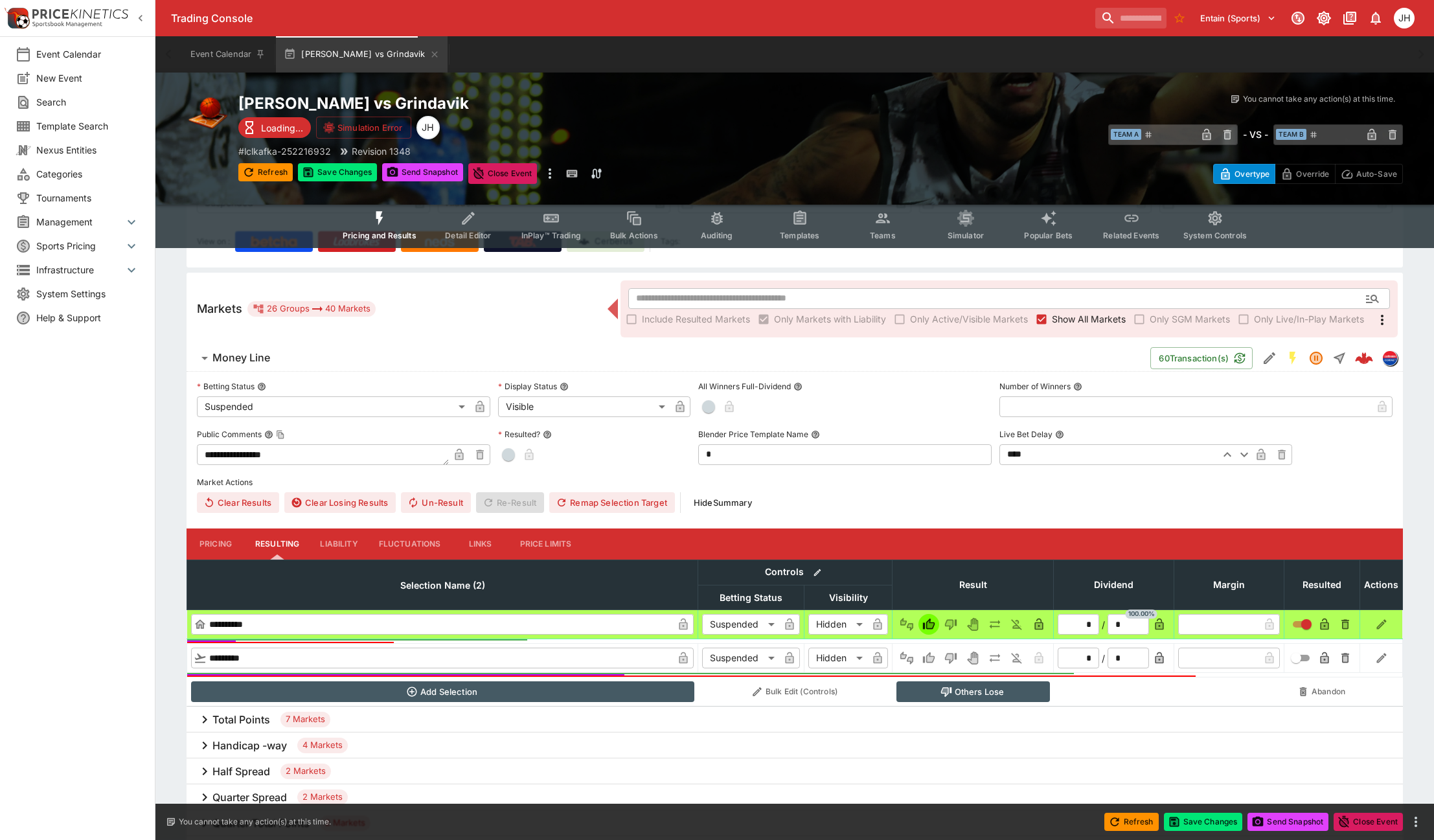
click at [957, 658] on icon "Lose" at bounding box center [951, 658] width 12 height 11
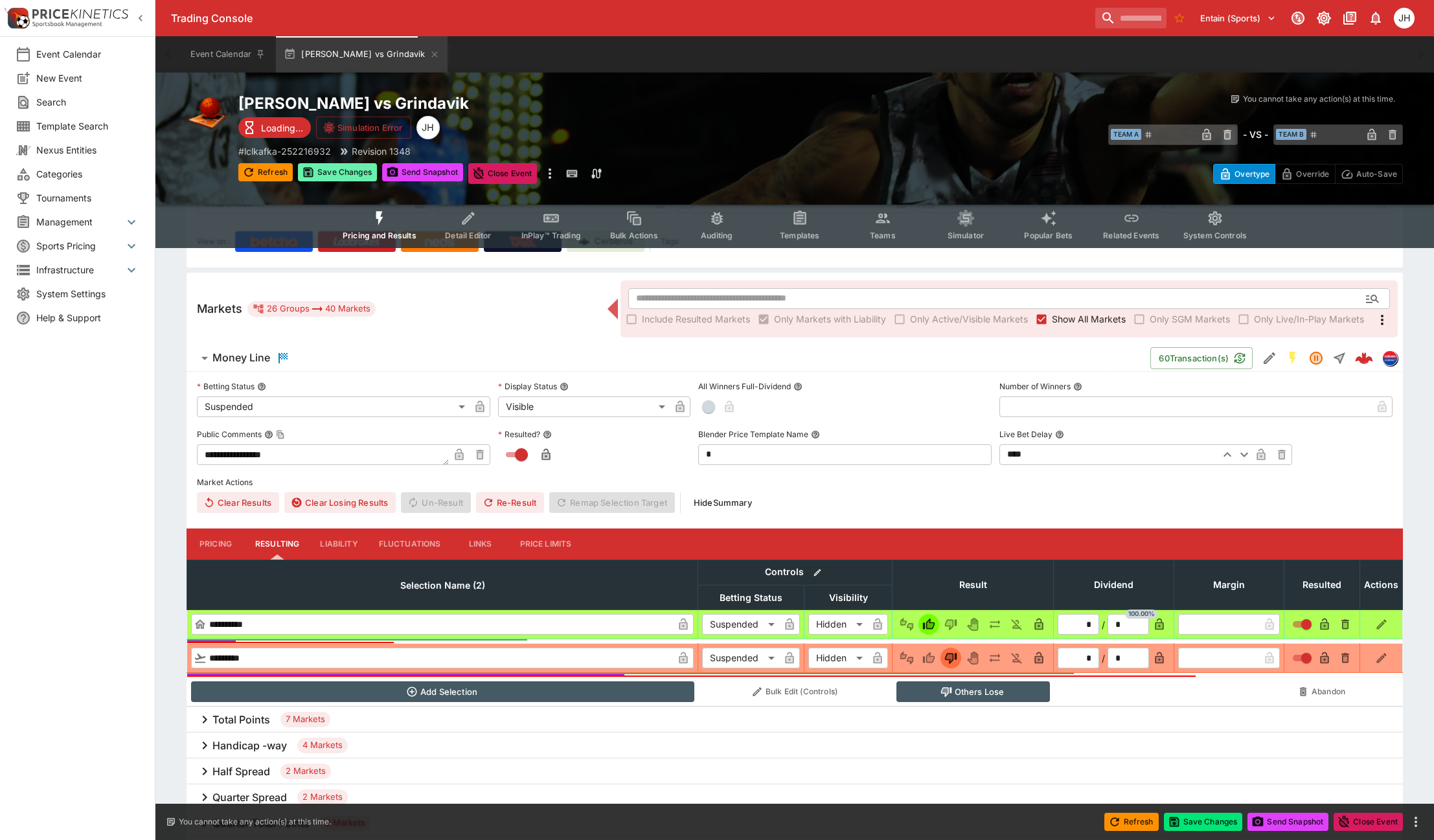
click at [337, 173] on button "Save Changes" at bounding box center [338, 172] width 79 height 18
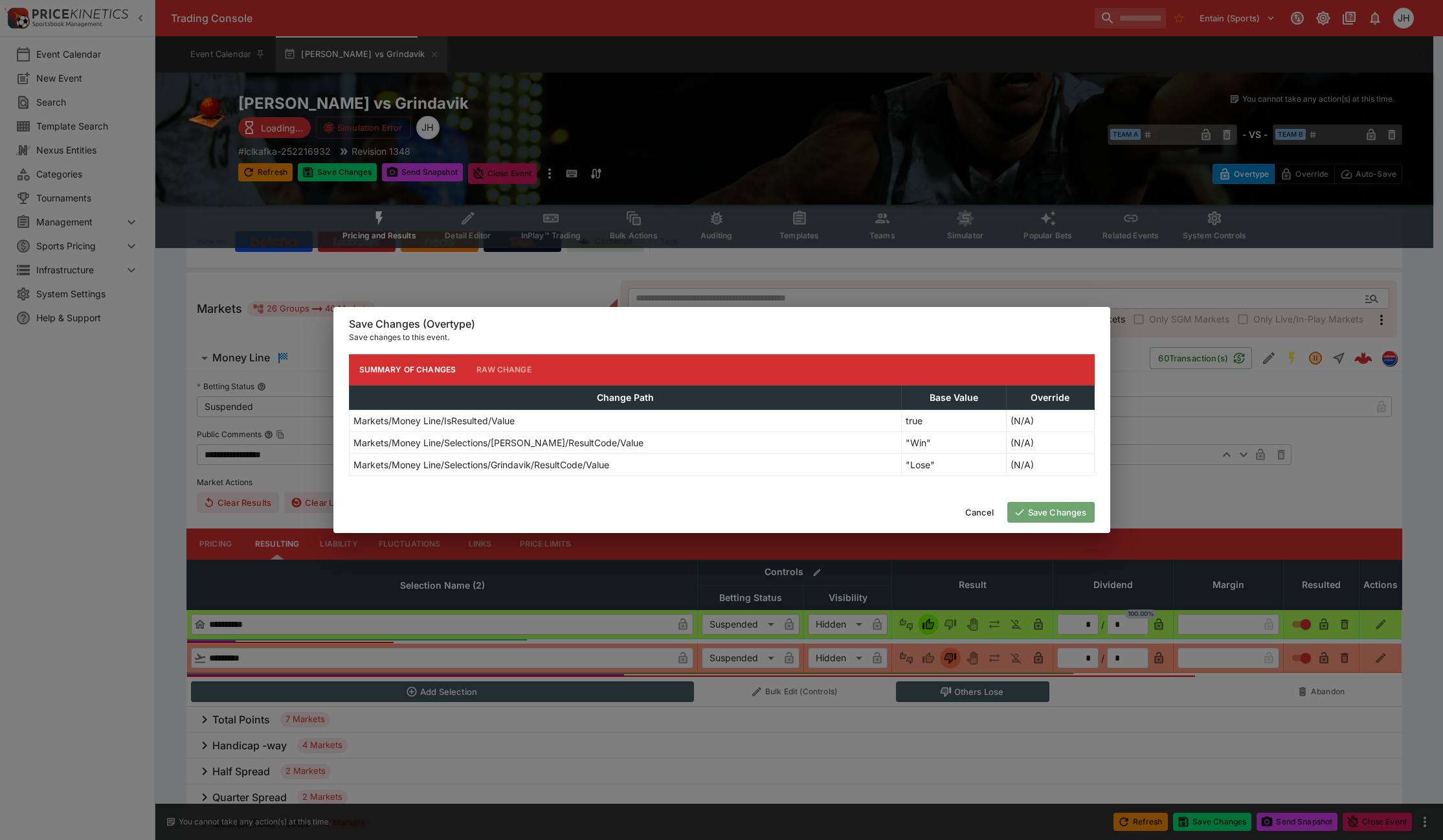
click at [1057, 513] on button "Save Changes" at bounding box center [1051, 512] width 87 height 21
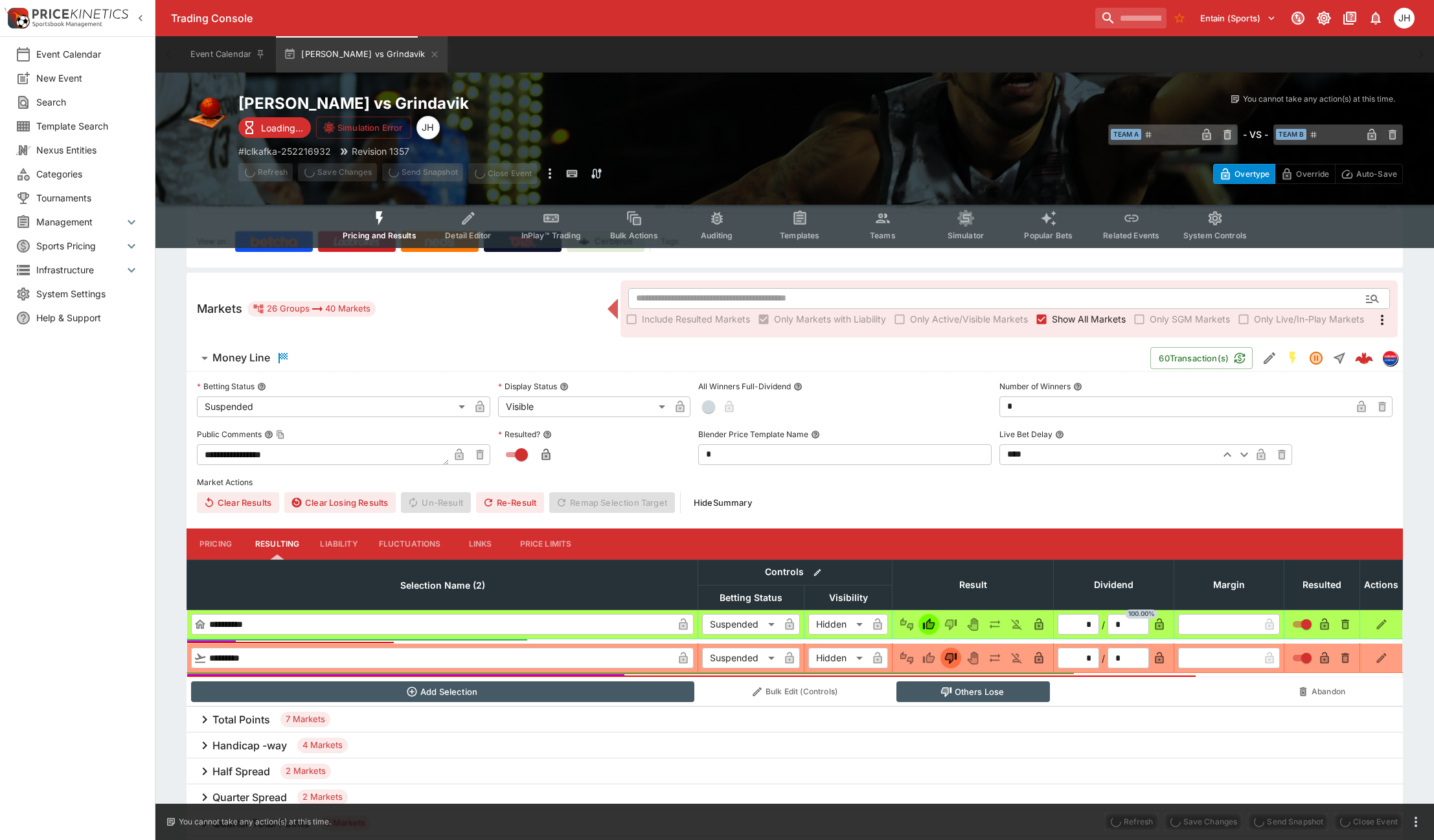
type input "*"
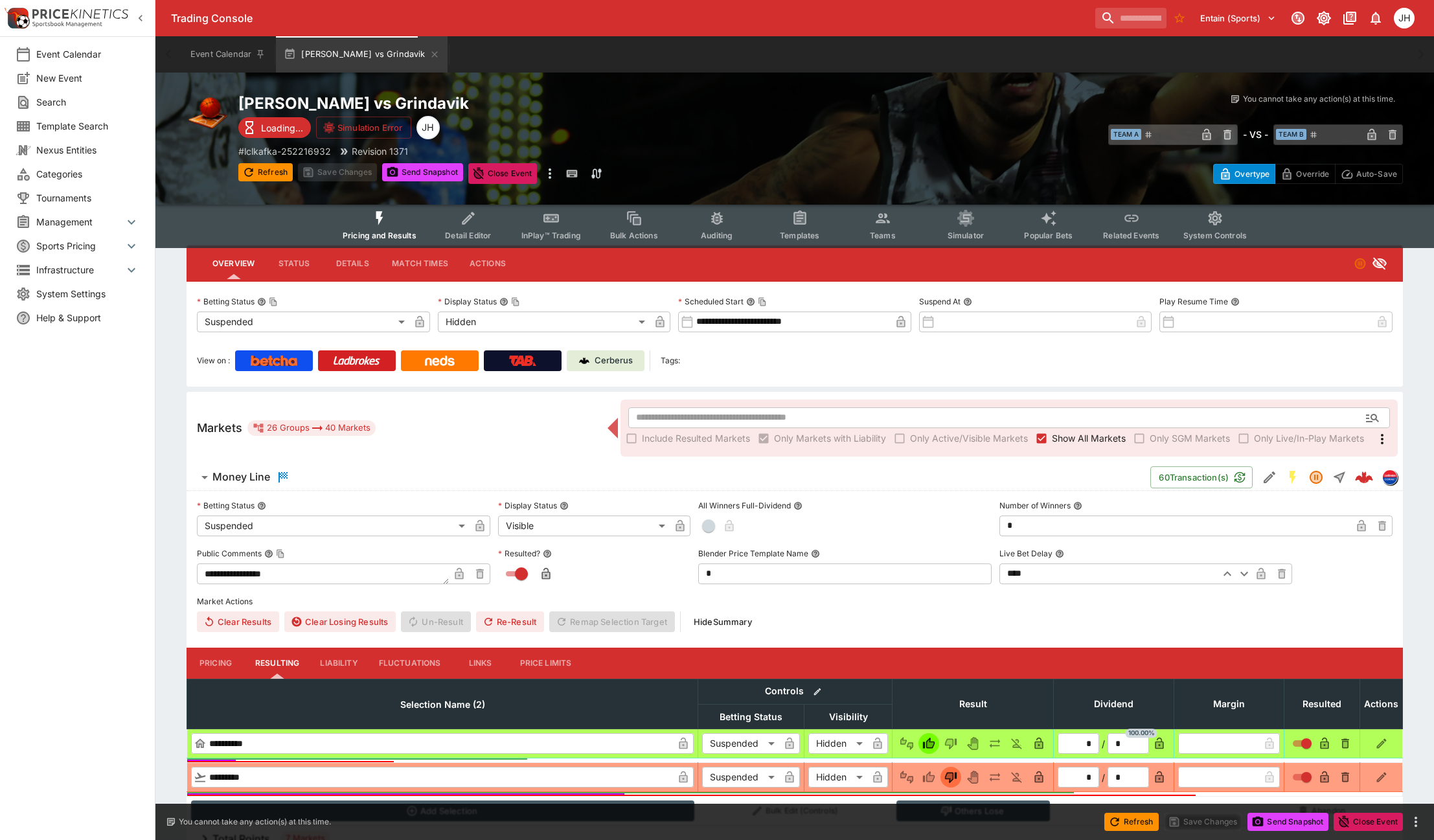
scroll to position [0, 0]
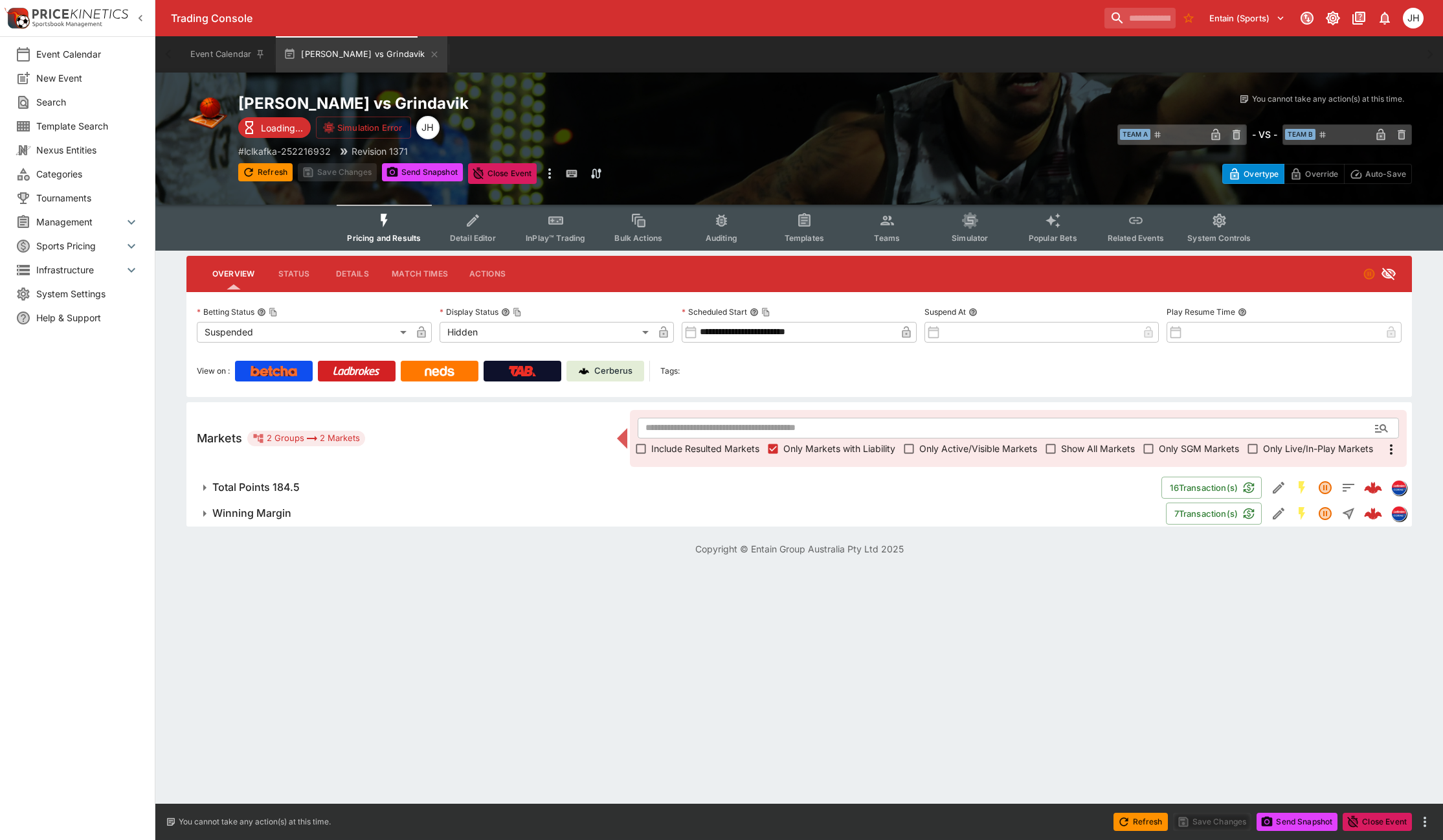
click at [395, 486] on span "Total Points 184.5" at bounding box center [682, 487] width 939 height 14
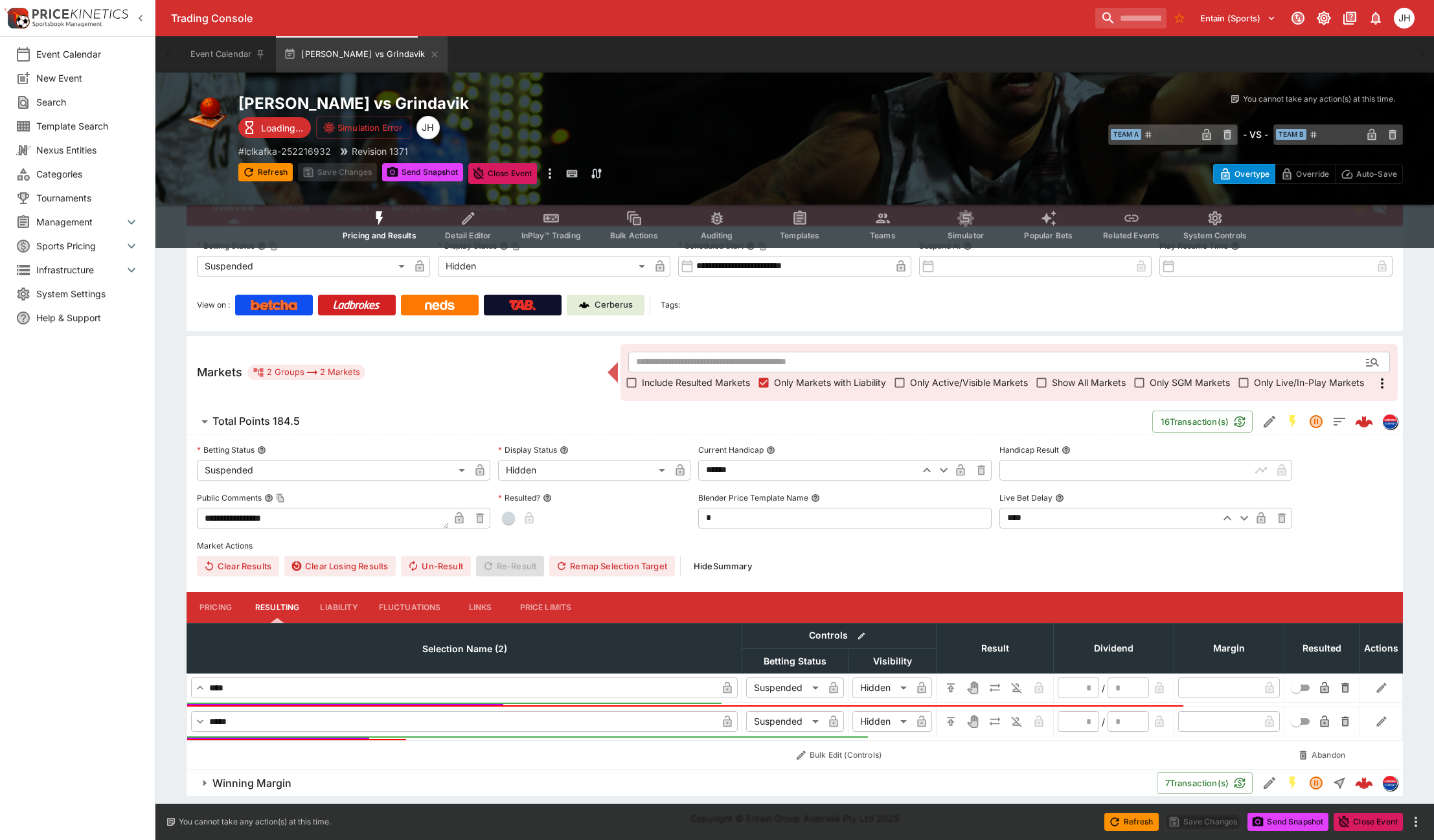
scroll to position [67, 0]
click at [1021, 467] on input "text" at bounding box center [1126, 469] width 252 height 21
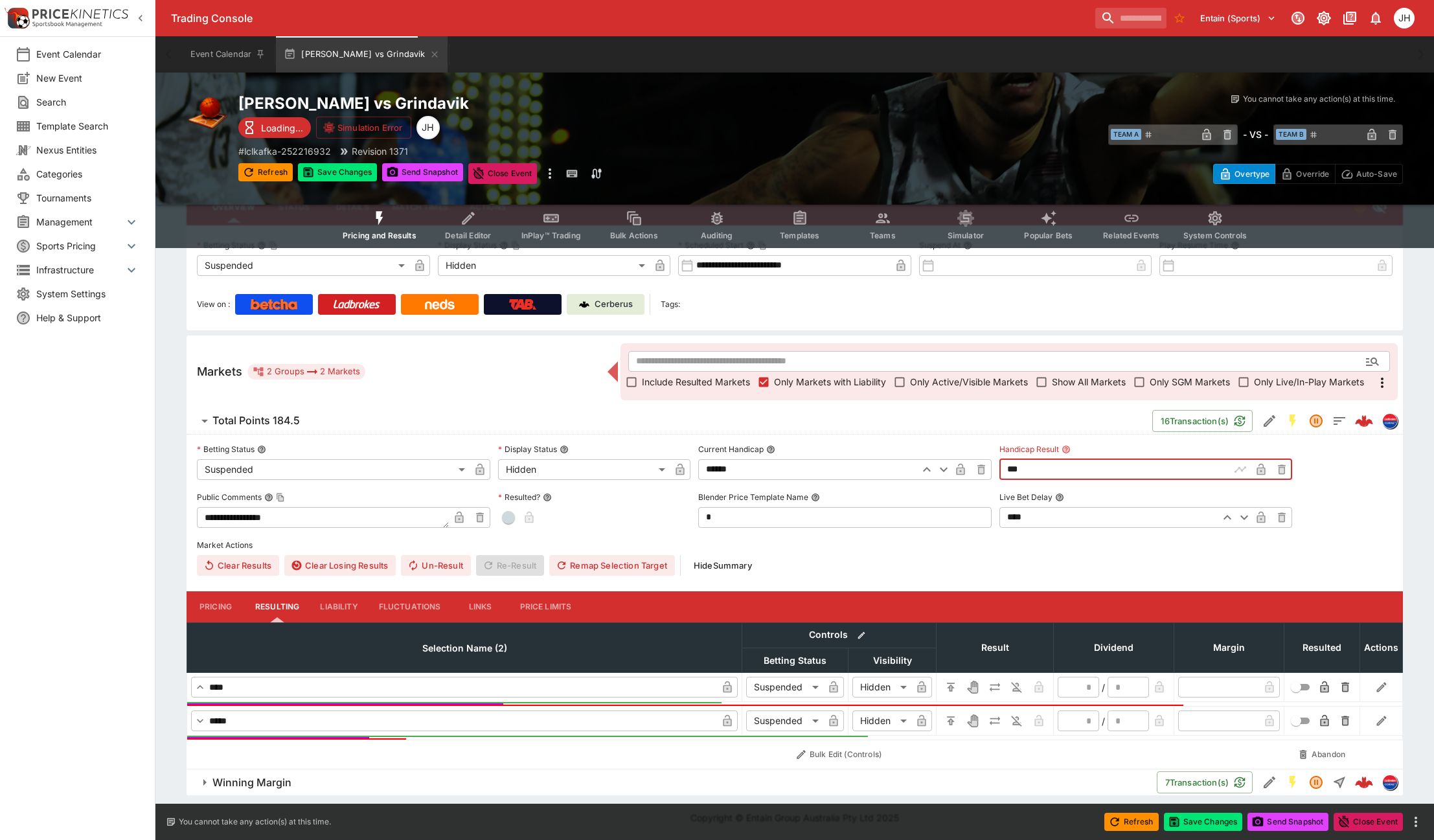
type input "******"
click at [953, 684] on icon "H/C" at bounding box center [950, 686] width 8 height 8
type input "*"
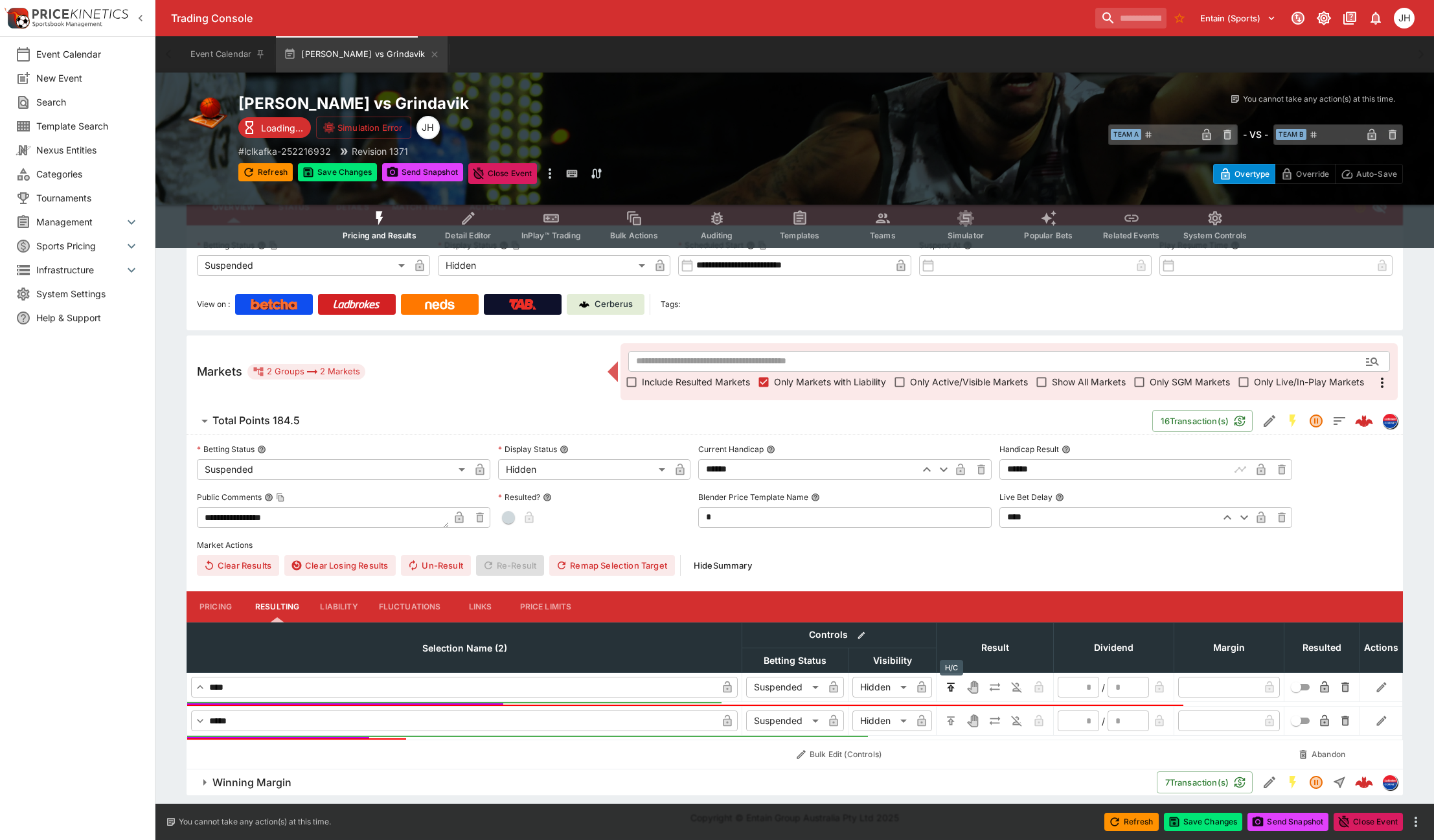
type input "*"
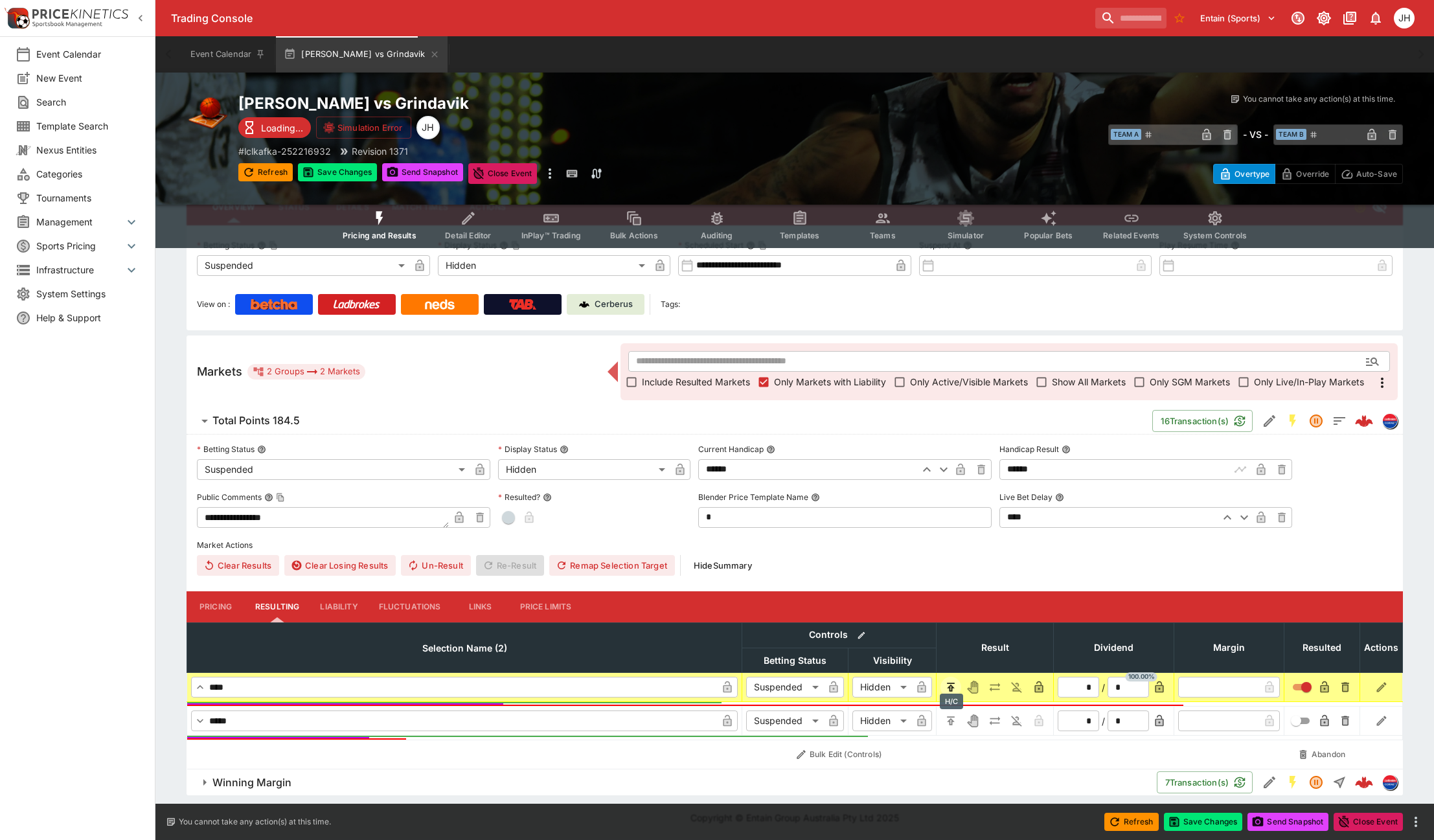
click at [952, 710] on button "H/C" at bounding box center [951, 721] width 21 height 21
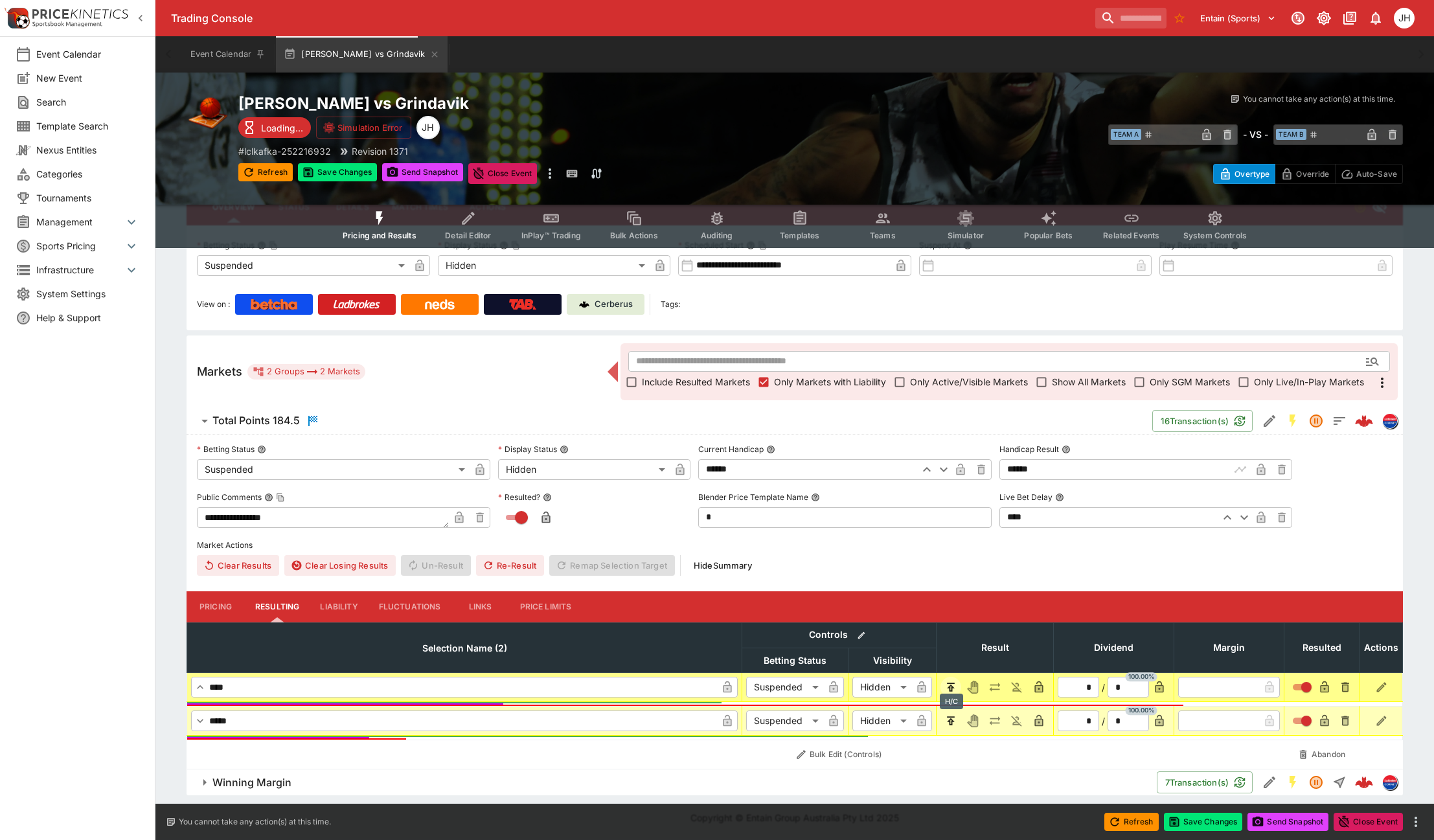
type input "*"
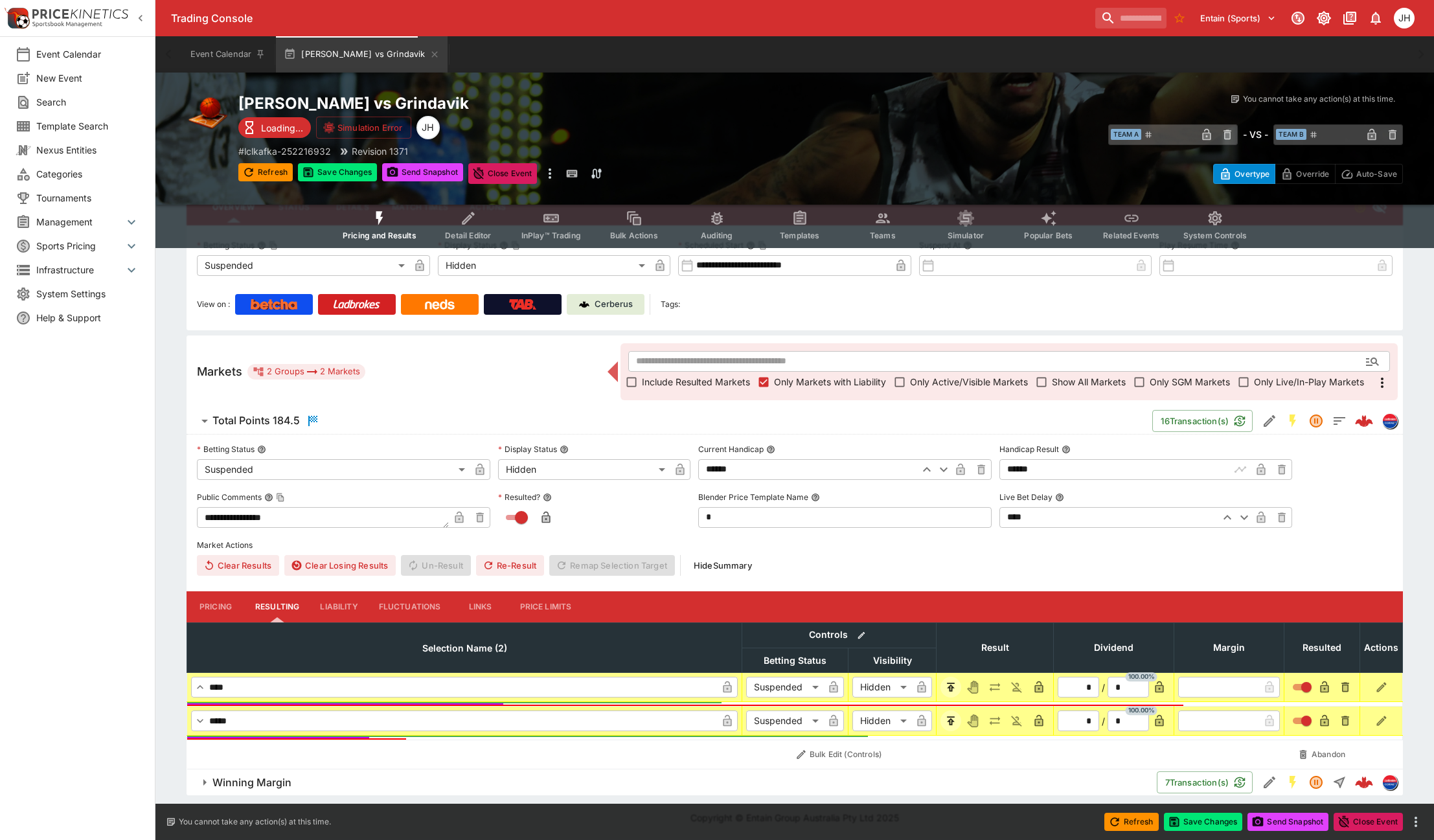
click at [338, 789] on span "Winning Margin" at bounding box center [679, 782] width 934 height 14
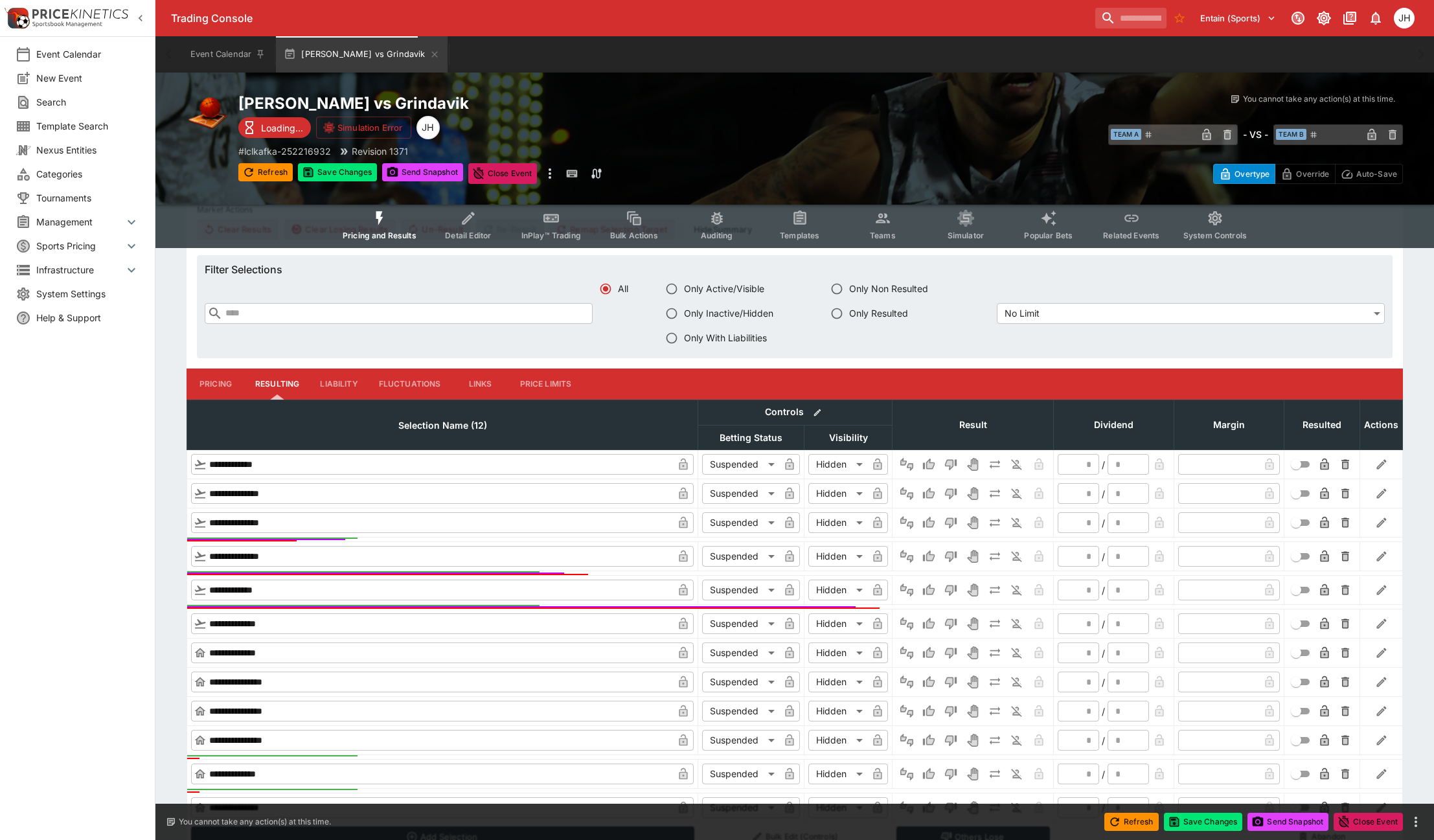
scroll to position [778, 0]
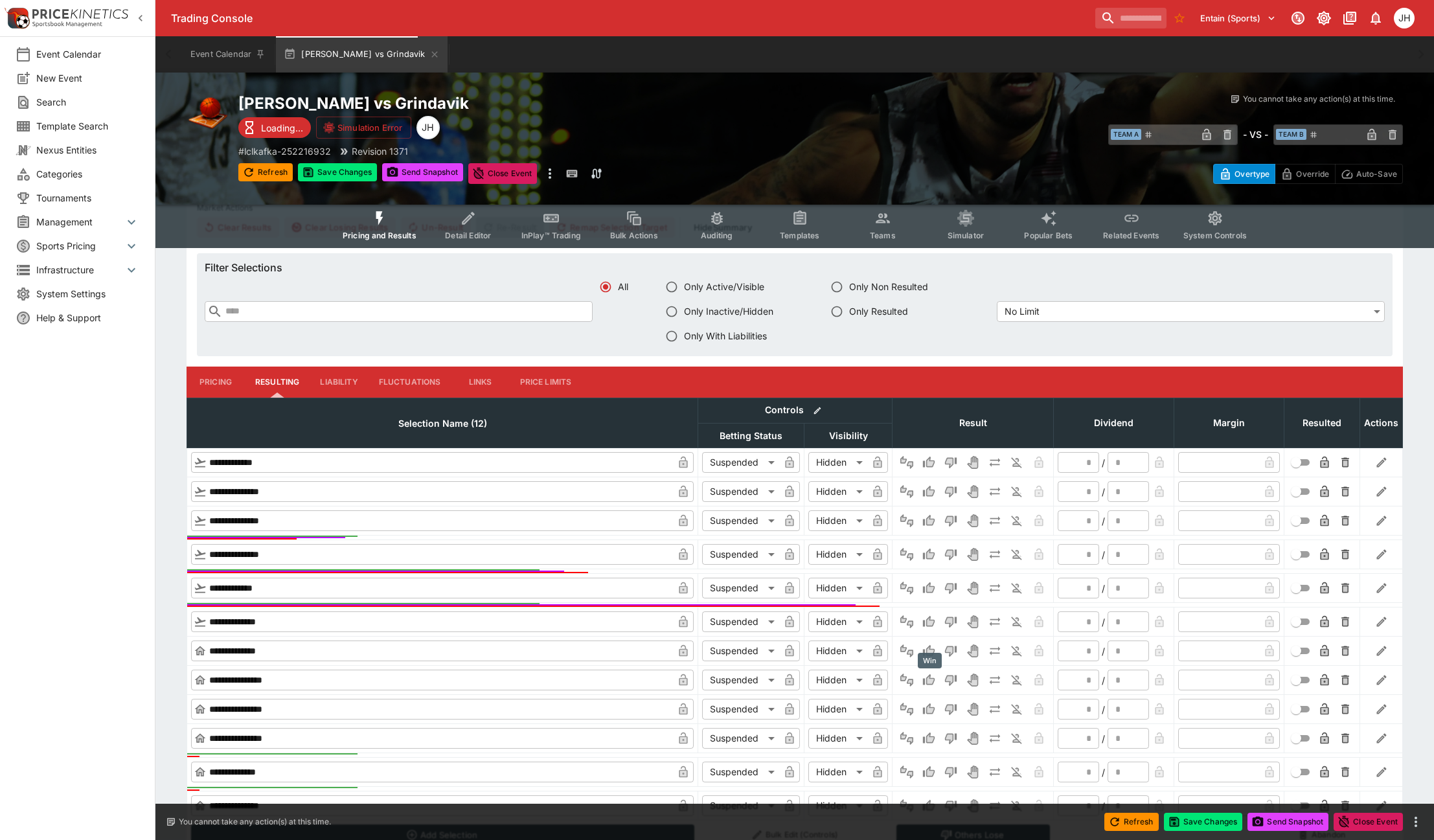
click at [924, 677] on icon "Win" at bounding box center [929, 680] width 13 height 13
type input "*"
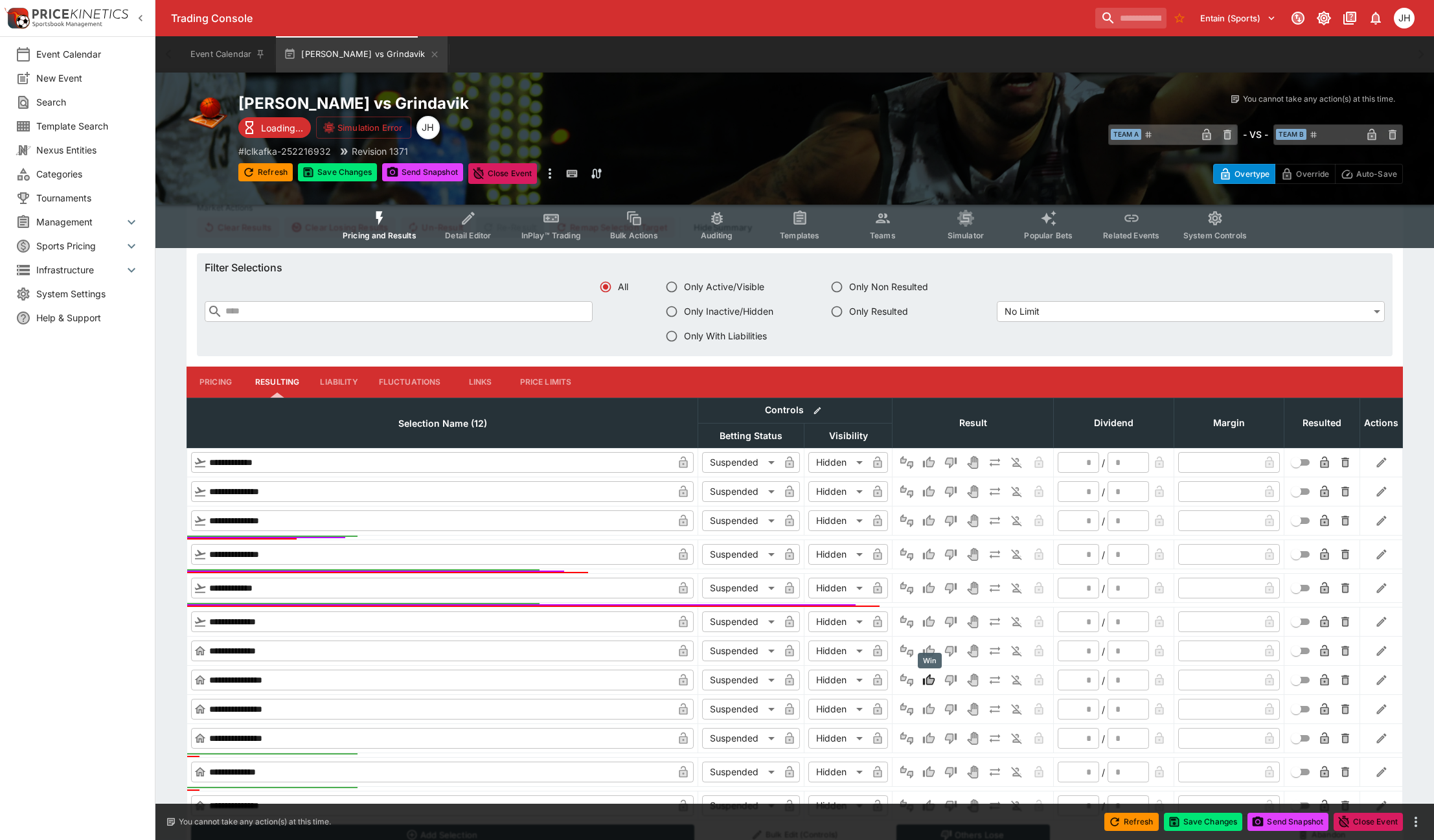
type input "*"
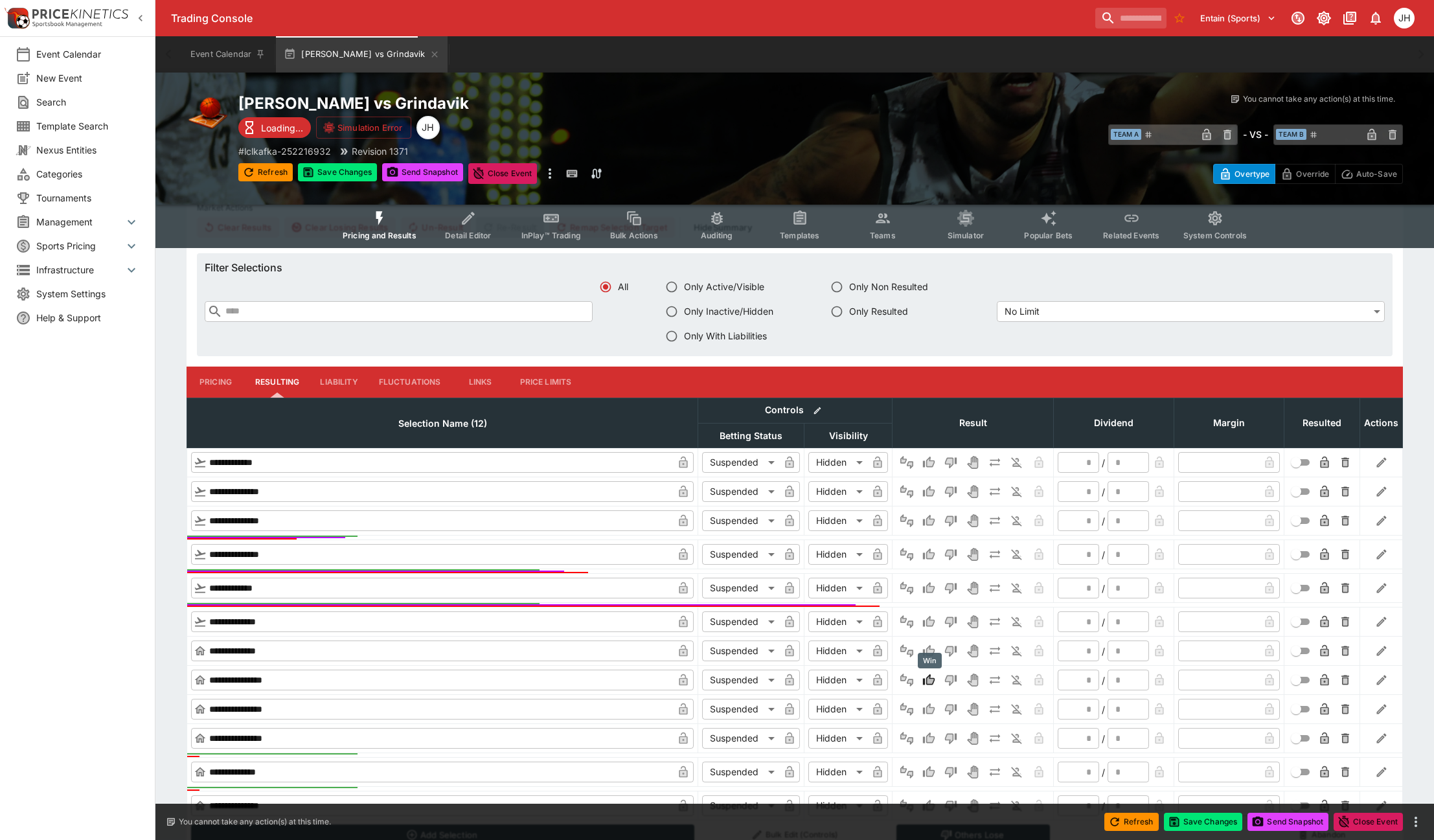
type input "*"
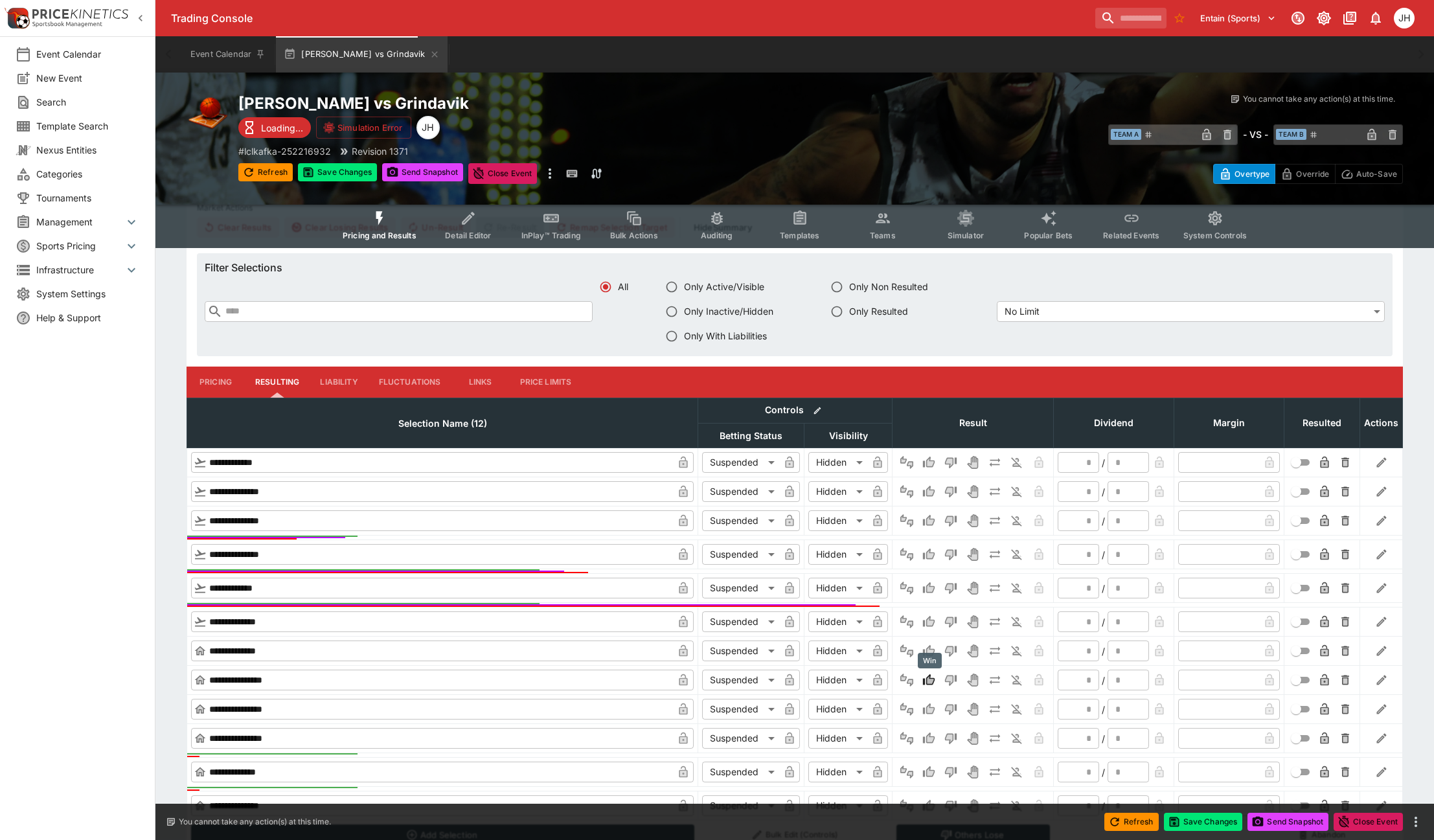
type input "*"
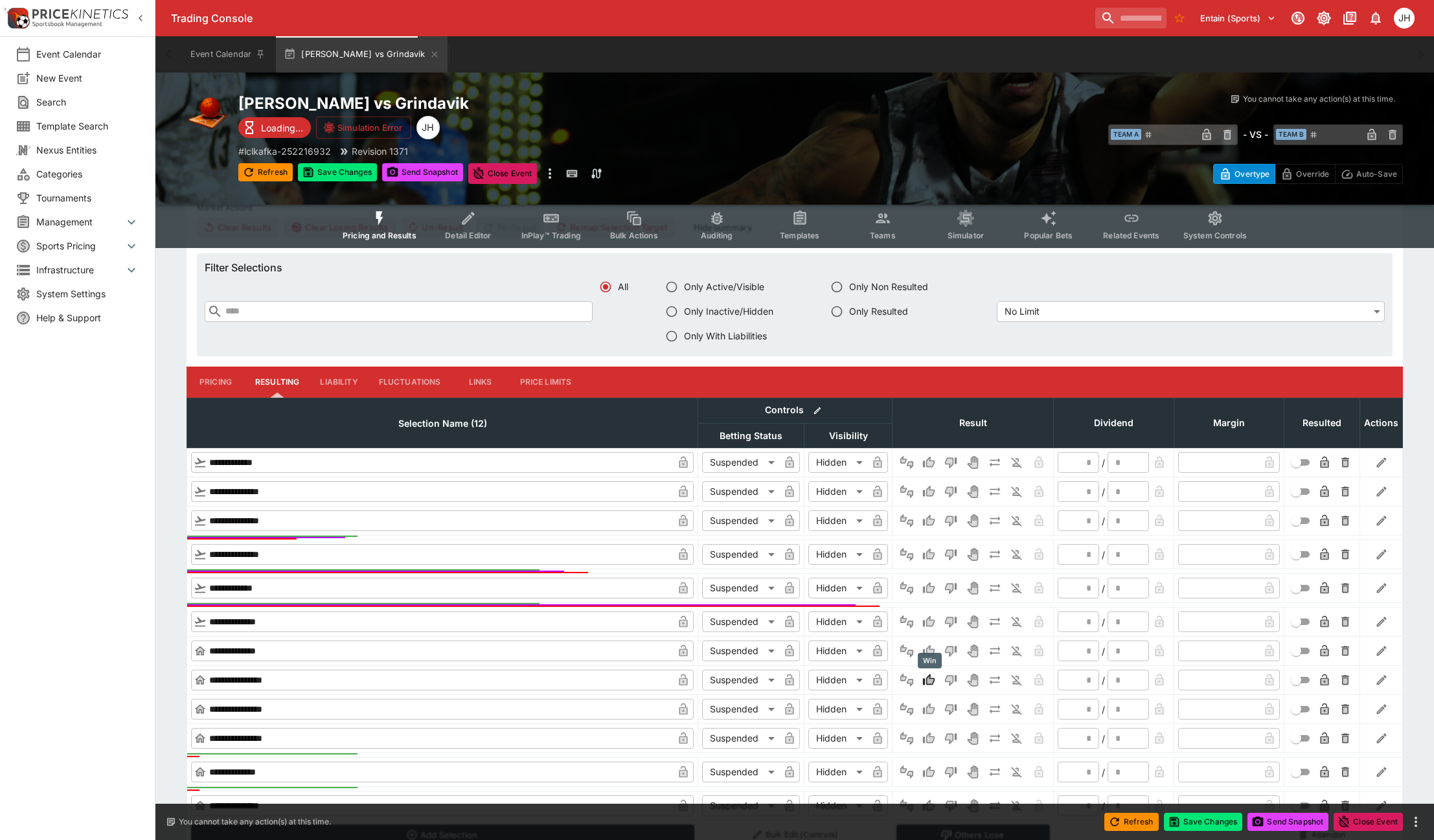
type input "*"
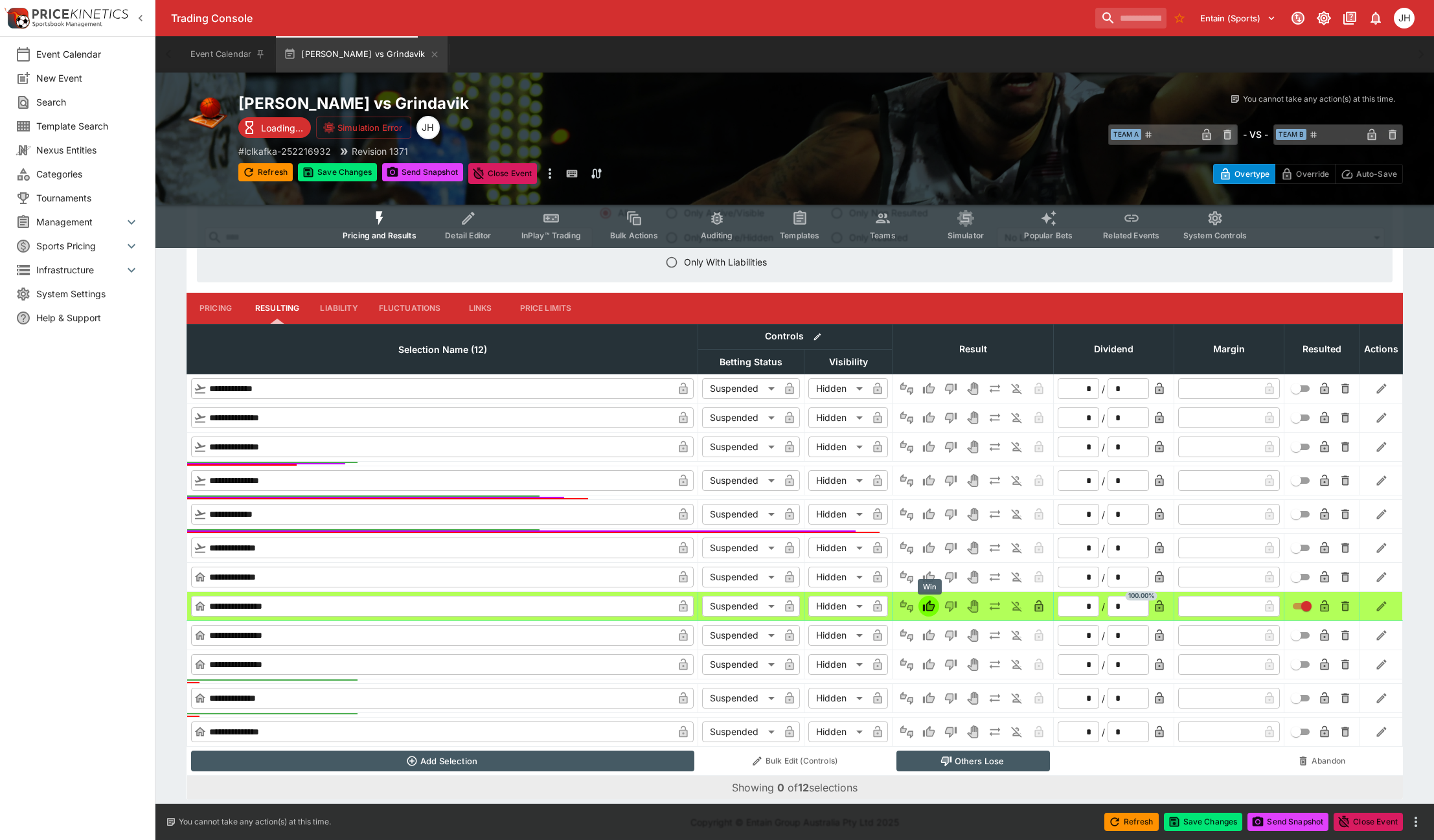
scroll to position [857, 0]
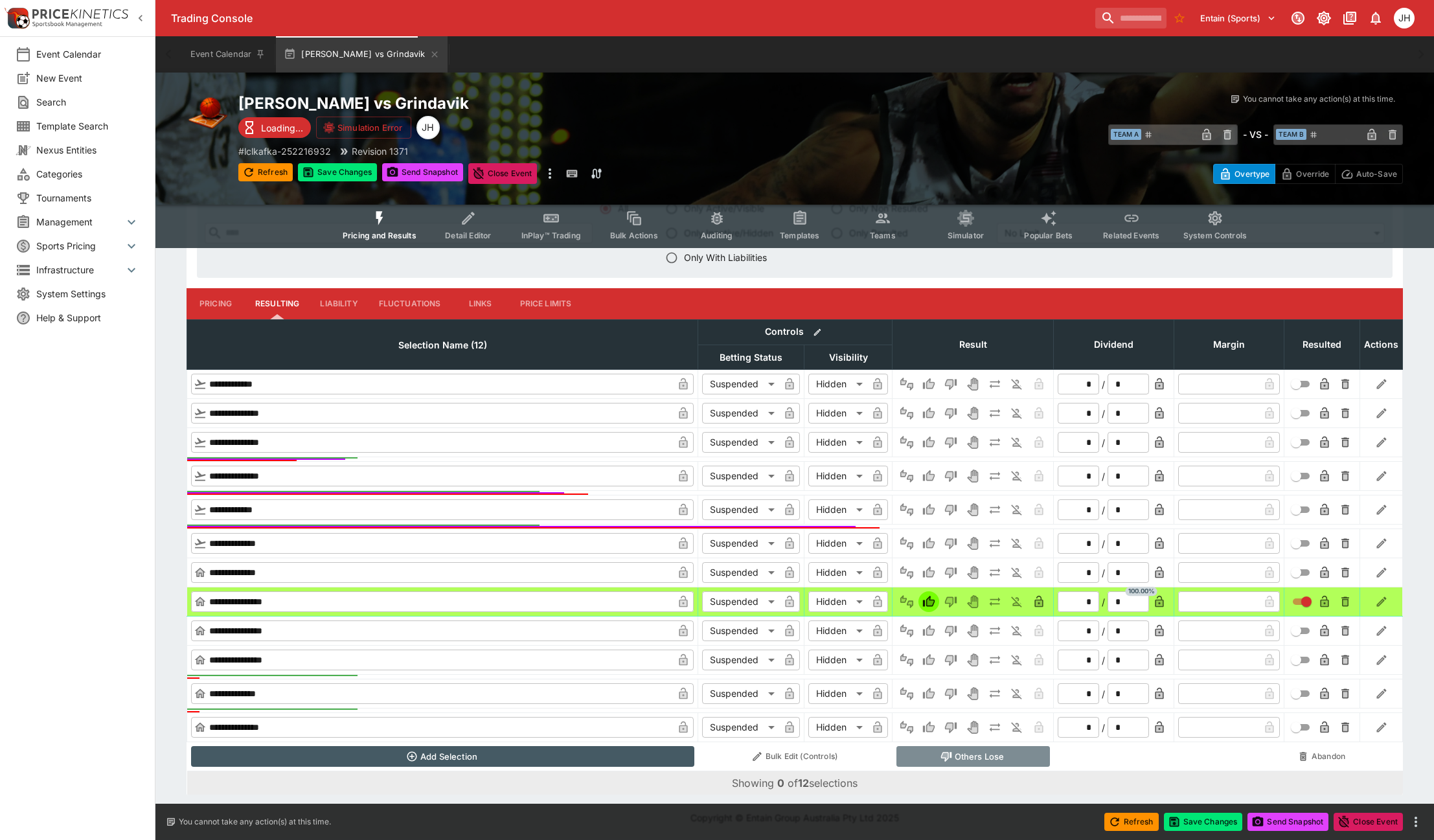
click at [926, 759] on button "Others Lose" at bounding box center [973, 756] width 154 height 21
type input "**********"
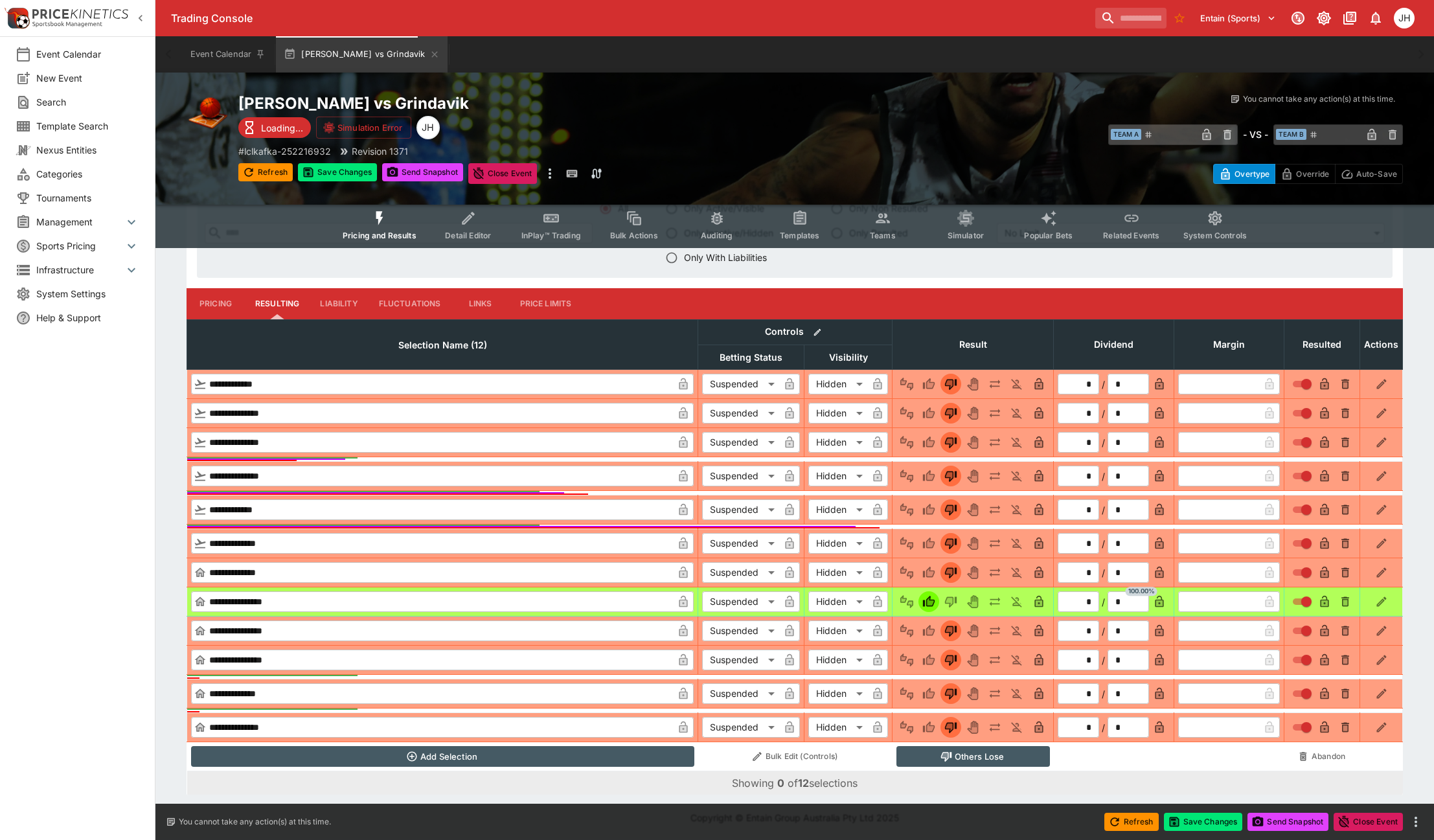
scroll to position [663, 0]
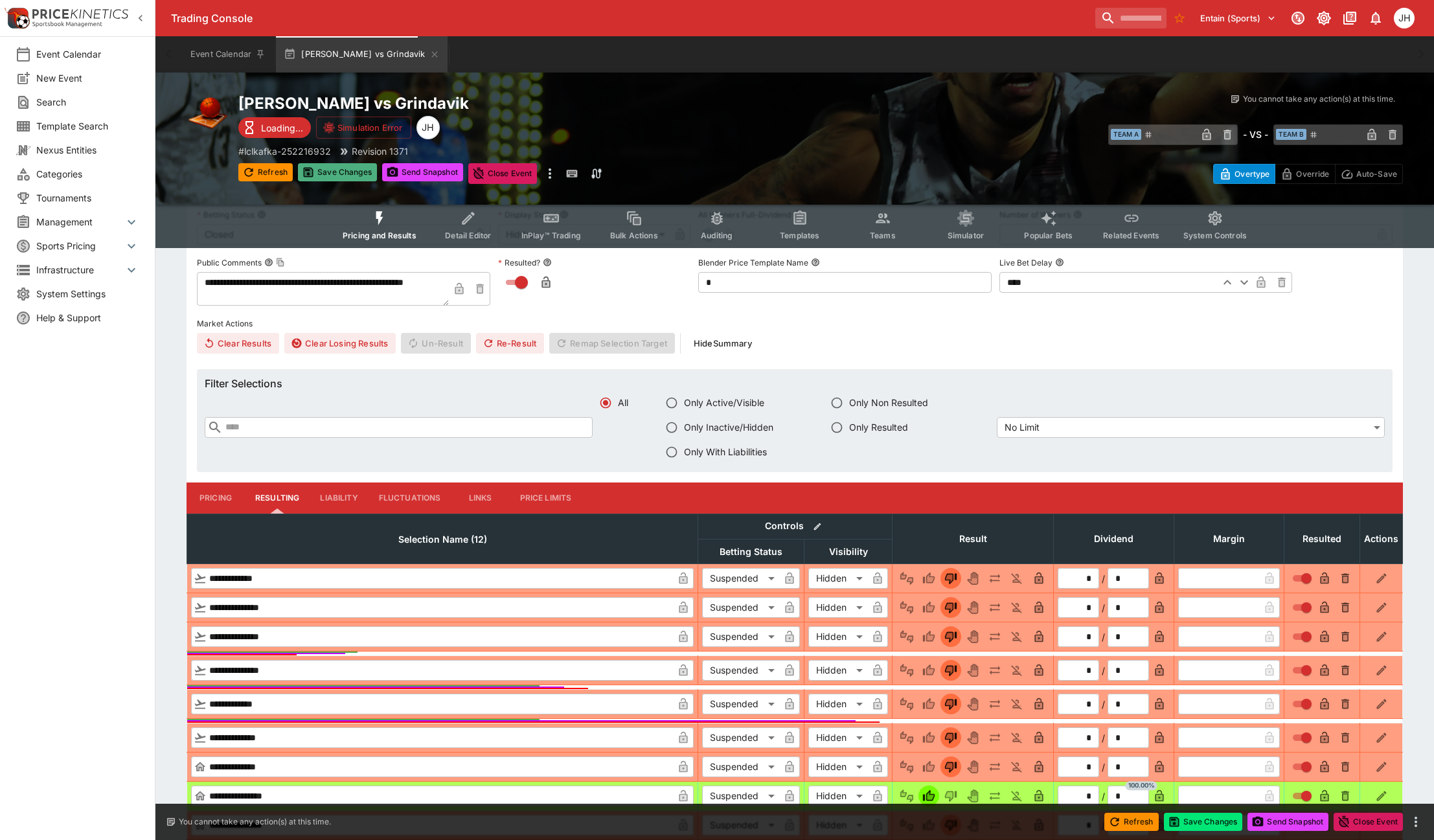
click at [327, 171] on button "Save Changes" at bounding box center [338, 172] width 79 height 18
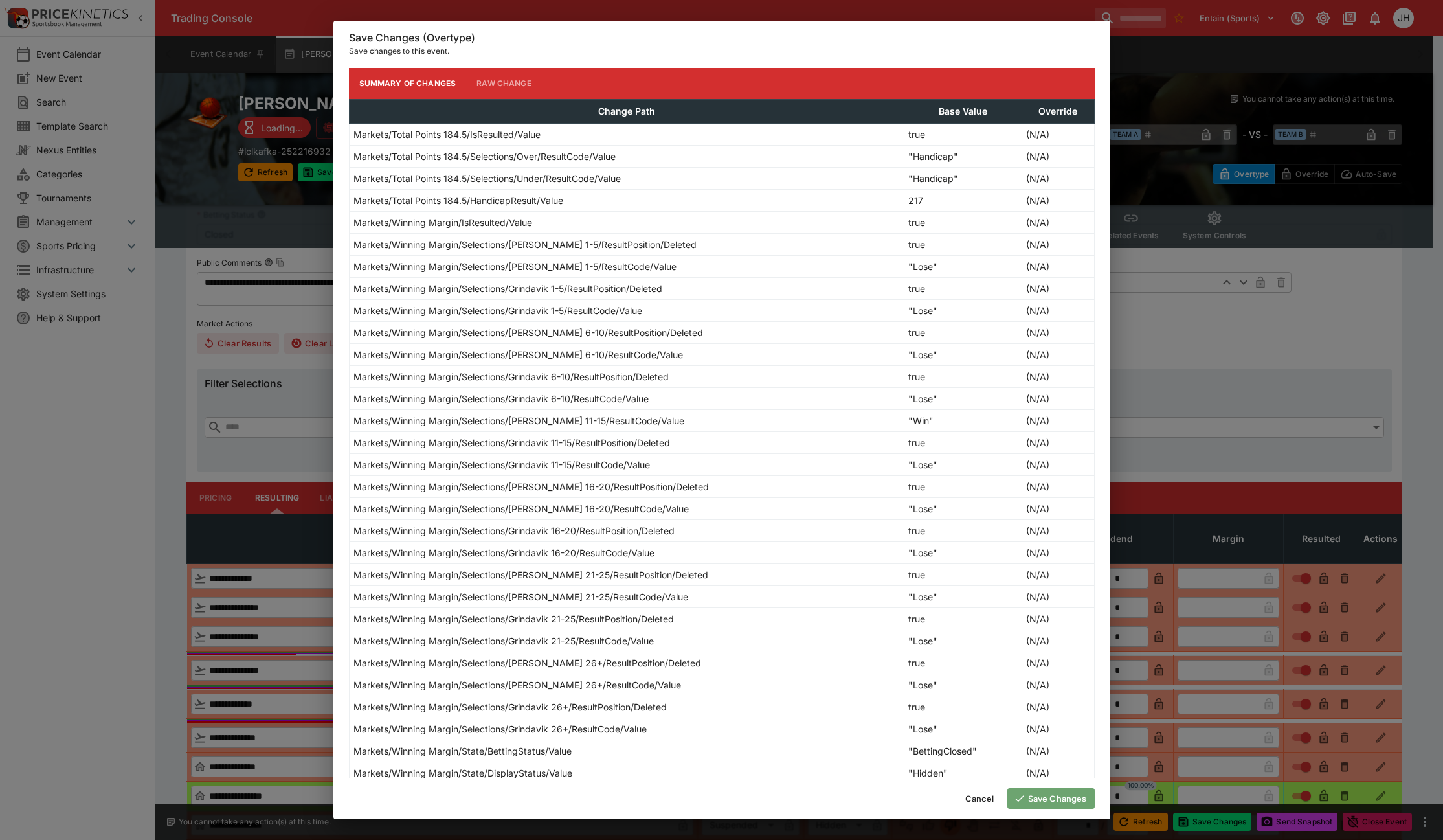
click at [1050, 801] on button "Save Changes" at bounding box center [1051, 798] width 87 height 21
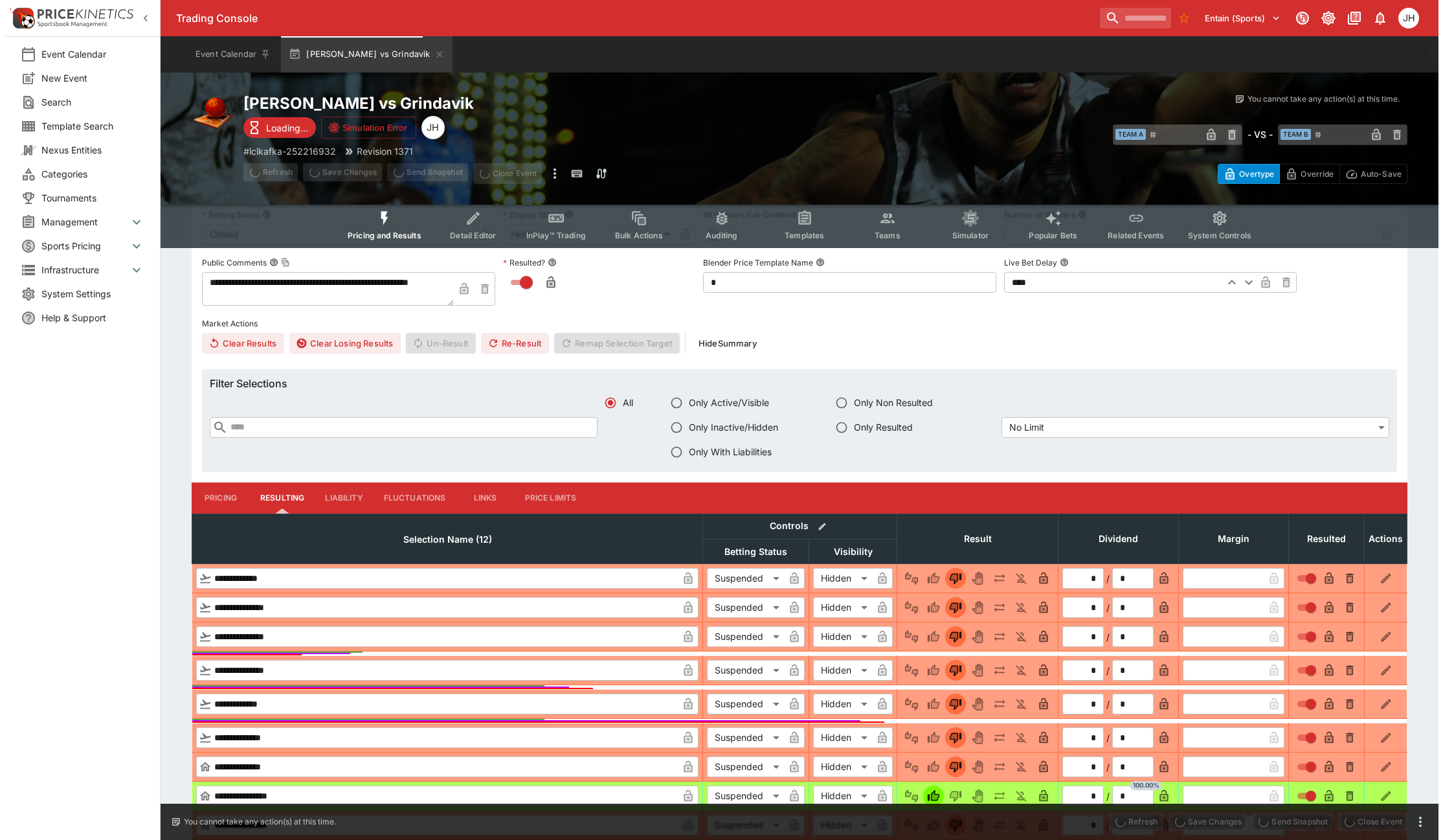
scroll to position [0, 0]
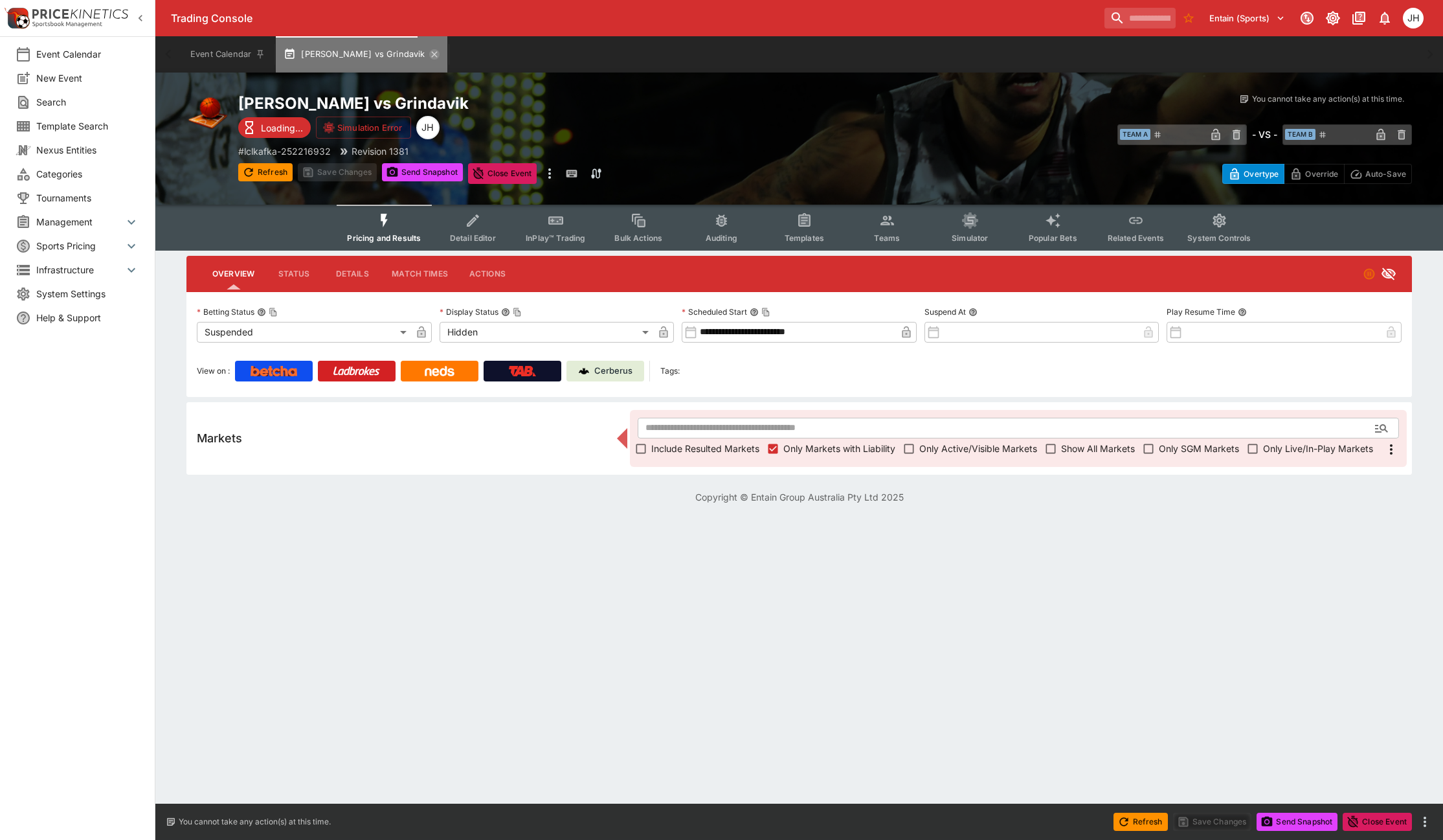
click at [429, 52] on icon "button" at bounding box center [434, 54] width 10 height 10
